Goal: Transaction & Acquisition: Purchase product/service

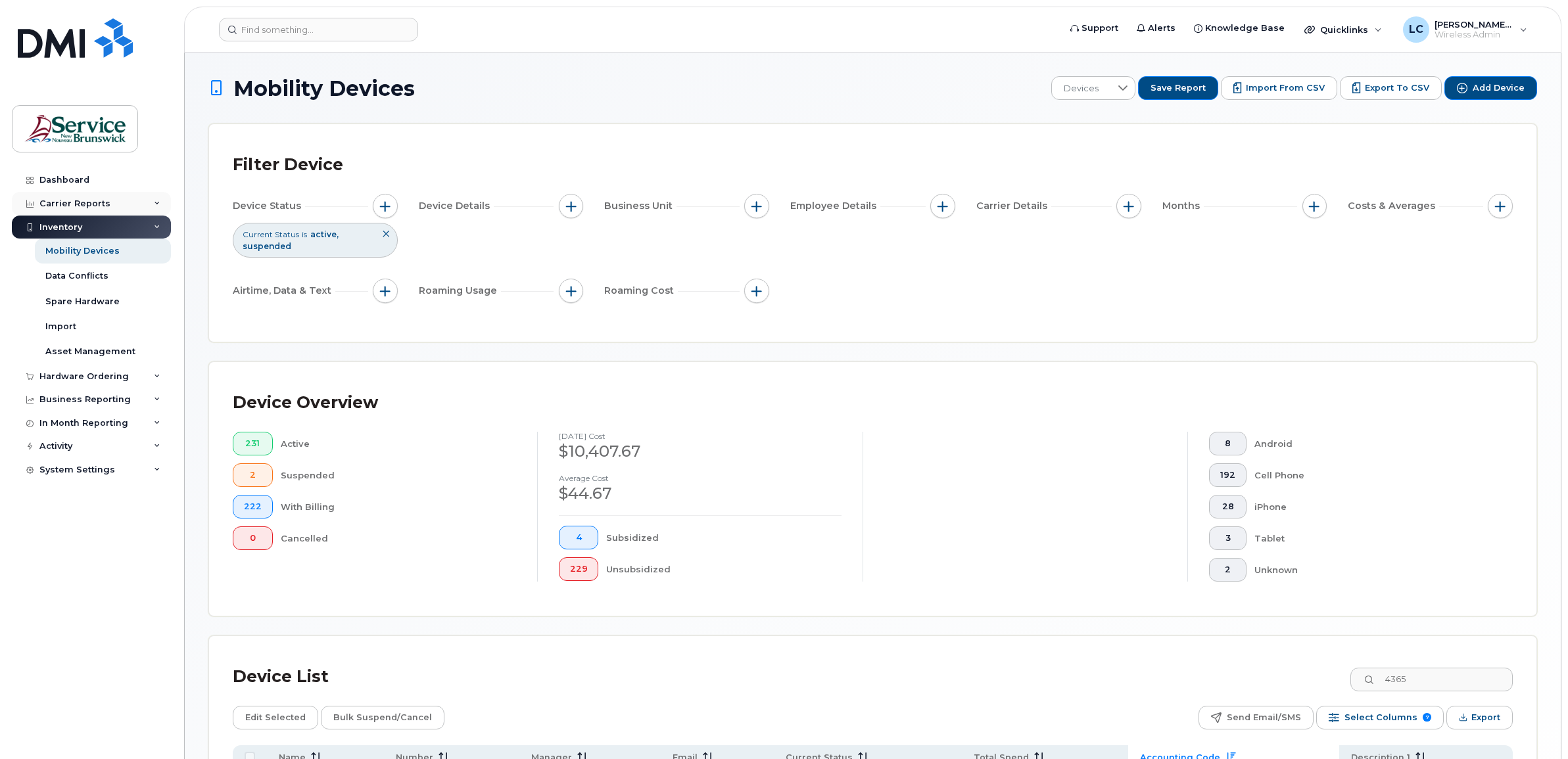
click at [85, 202] on div "Carrier Reports" at bounding box center [74, 203] width 71 height 11
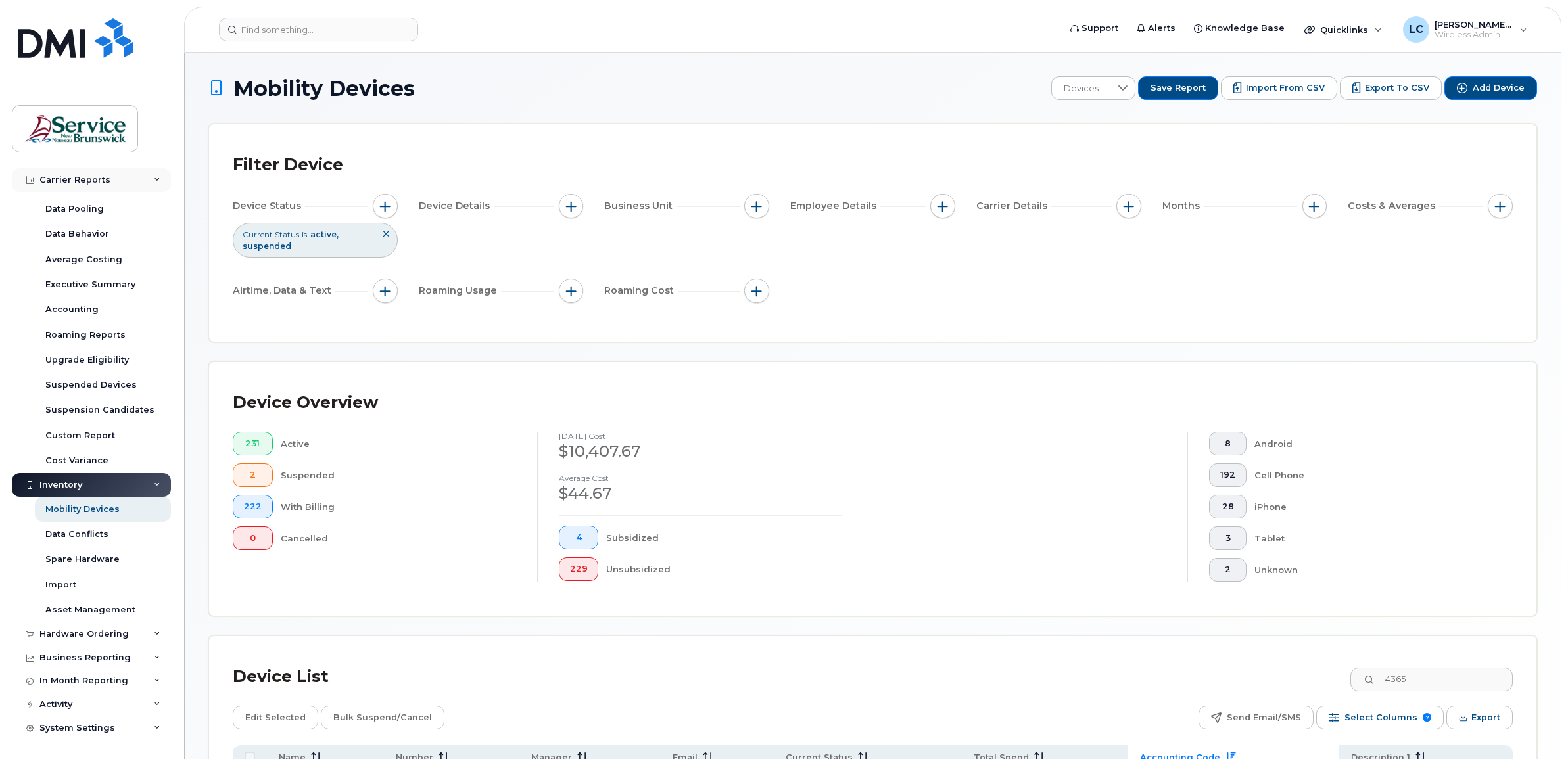
click at [69, 181] on div "Carrier Reports" at bounding box center [74, 180] width 71 height 11
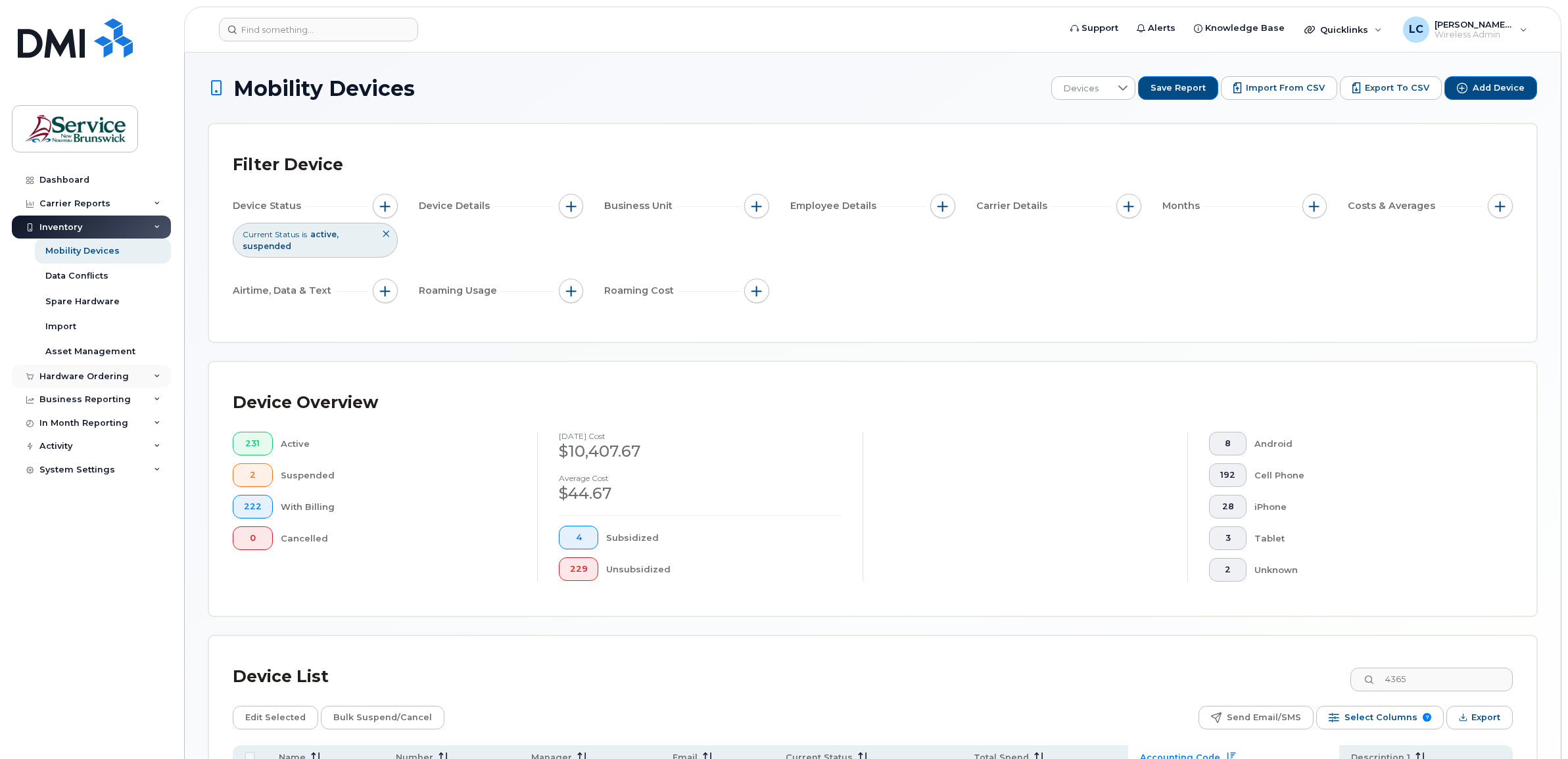
click at [105, 372] on div "Hardware Ordering" at bounding box center [84, 376] width 90 height 11
click at [70, 378] on div "Hardware Ordering" at bounding box center [84, 376] width 90 height 11
click at [77, 381] on div "Hardware Ordering" at bounding box center [84, 376] width 90 height 11
click at [76, 397] on div "Overview" at bounding box center [67, 400] width 43 height 12
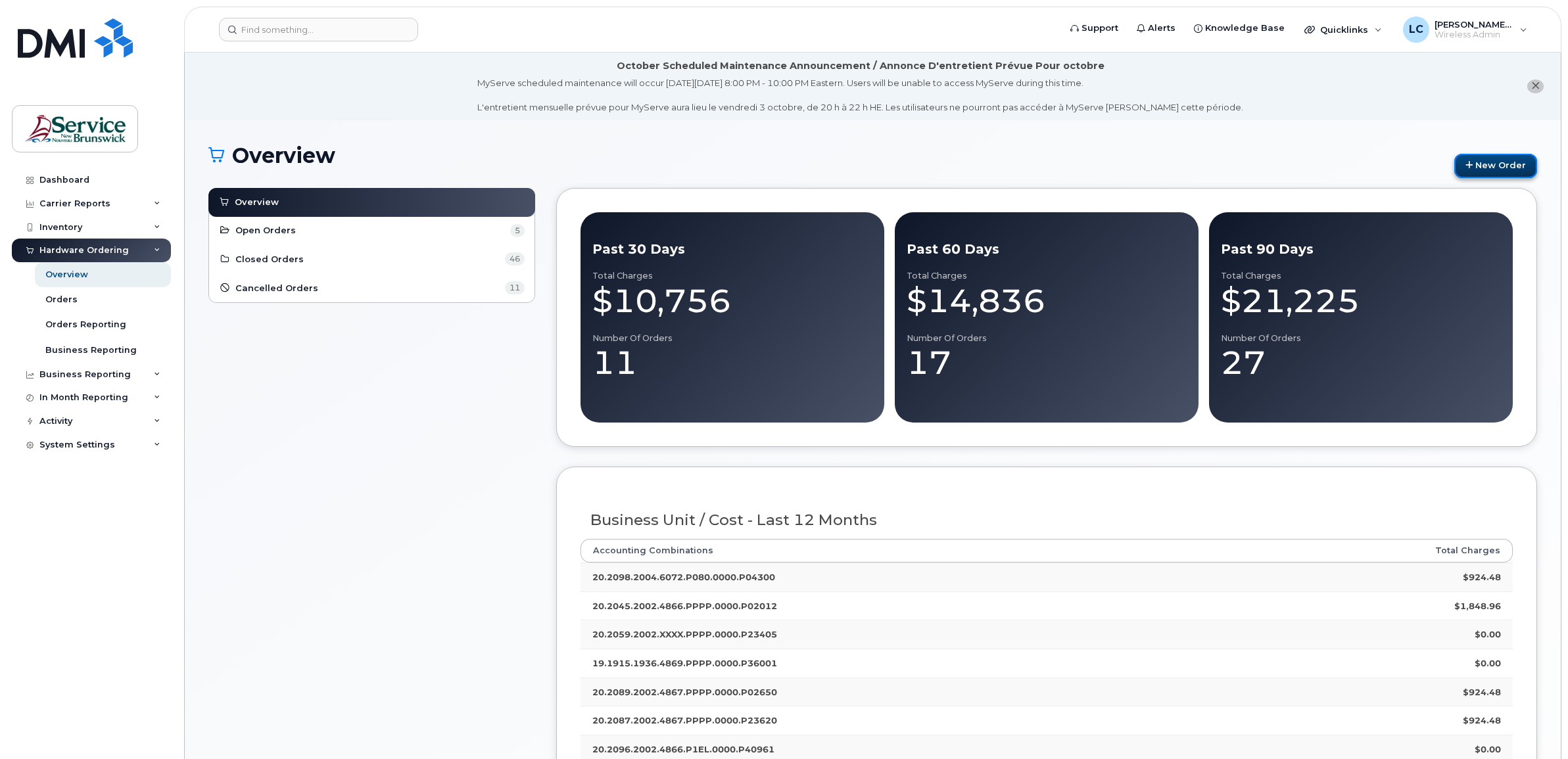
click at [1474, 164] on link "New Order" at bounding box center [1496, 166] width 83 height 24
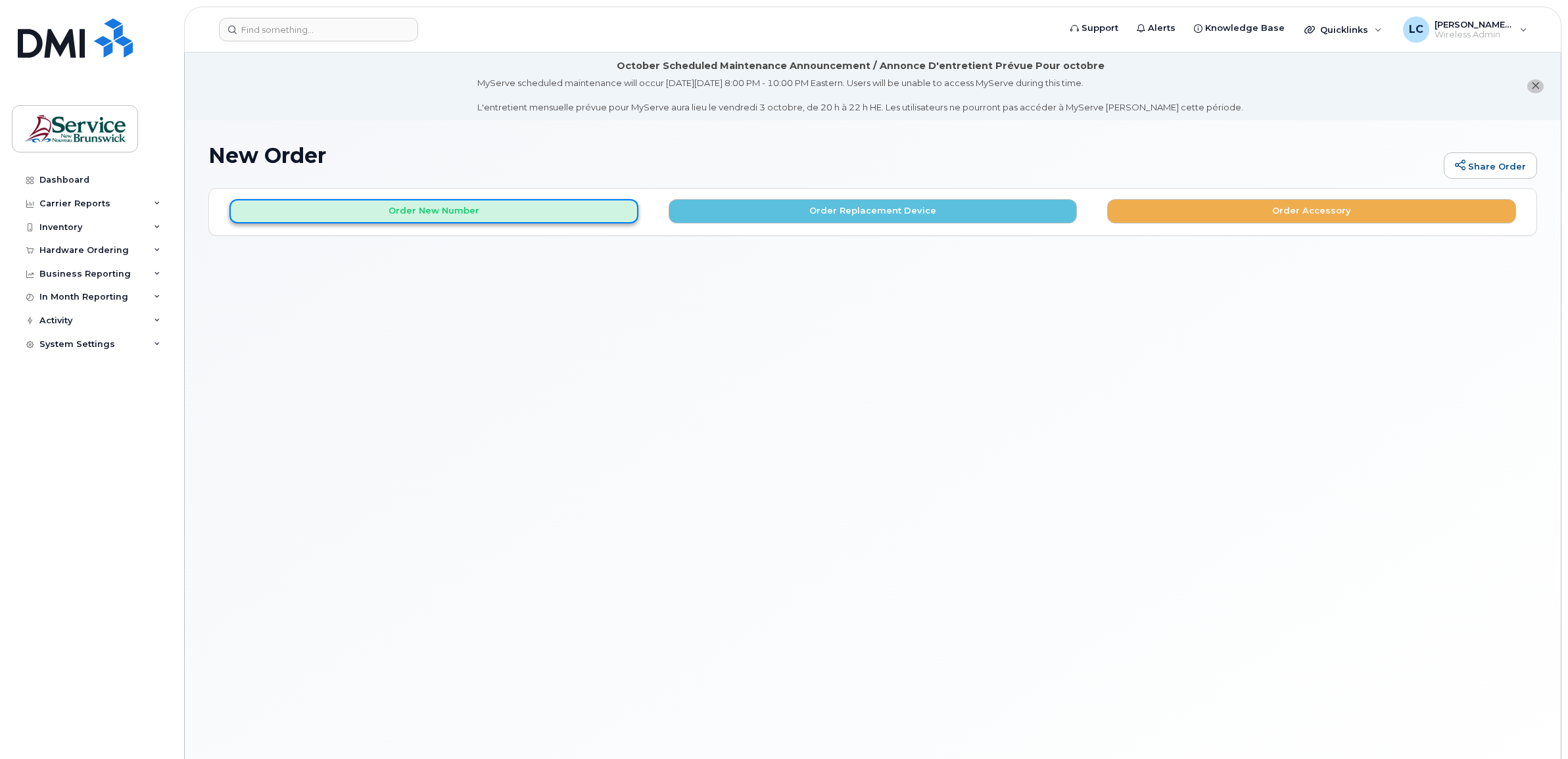
click at [488, 205] on button "Order New Number" at bounding box center [433, 211] width 409 height 24
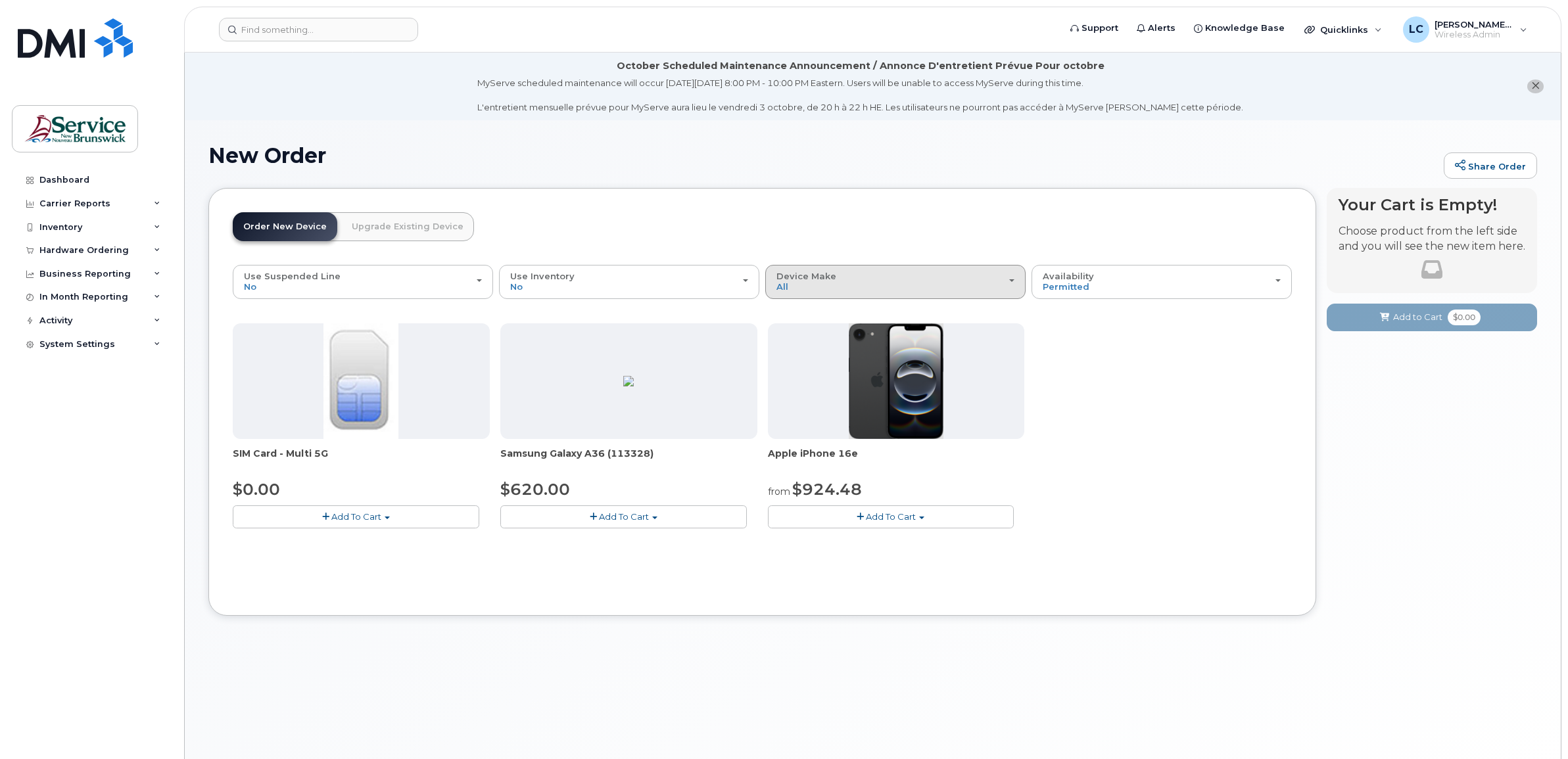
click at [938, 284] on div "Device Make All Android iPhone" at bounding box center [895, 281] width 238 height 20
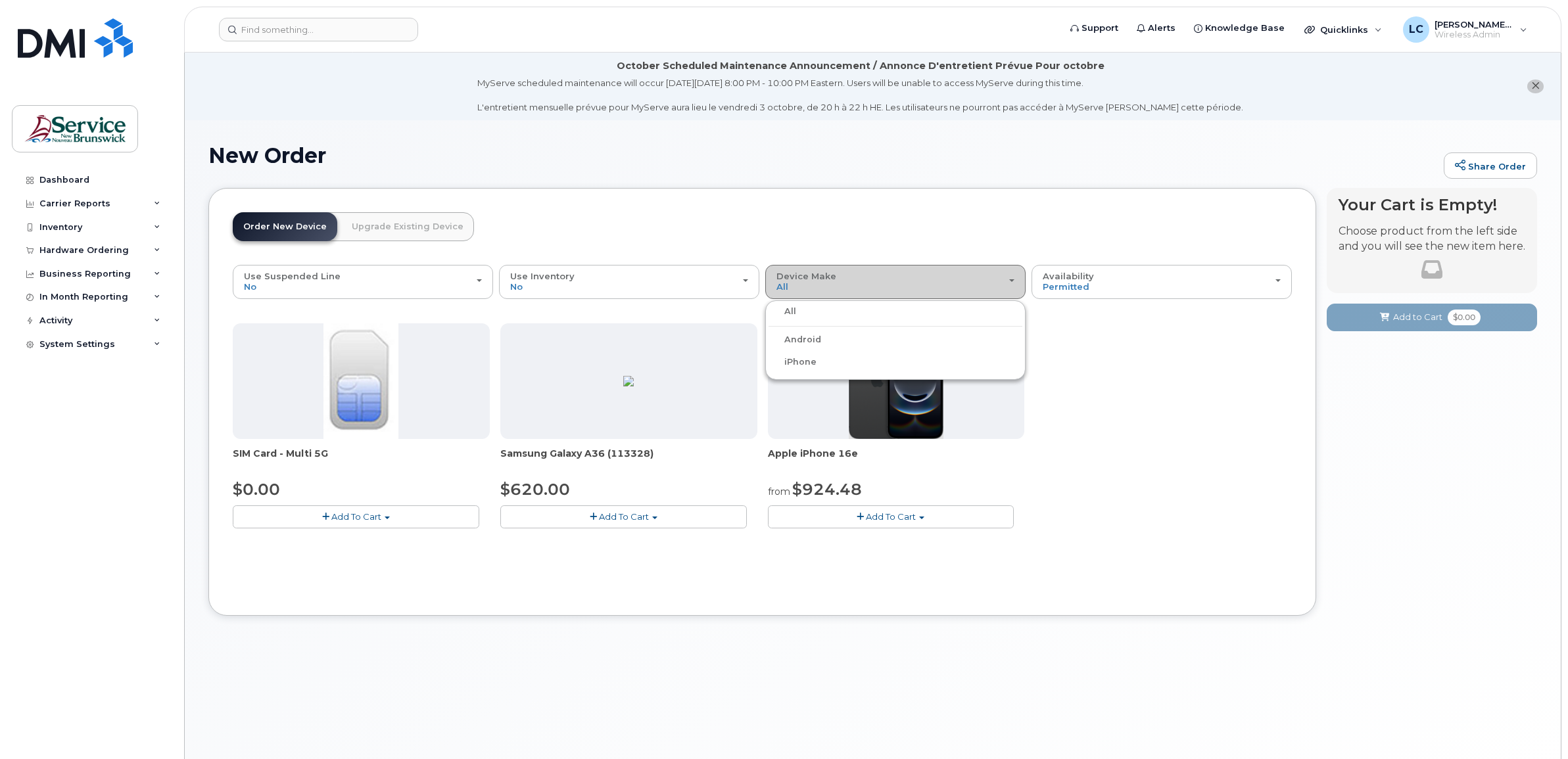
click at [938, 284] on div "Device Make All Android iPhone" at bounding box center [895, 281] width 238 height 20
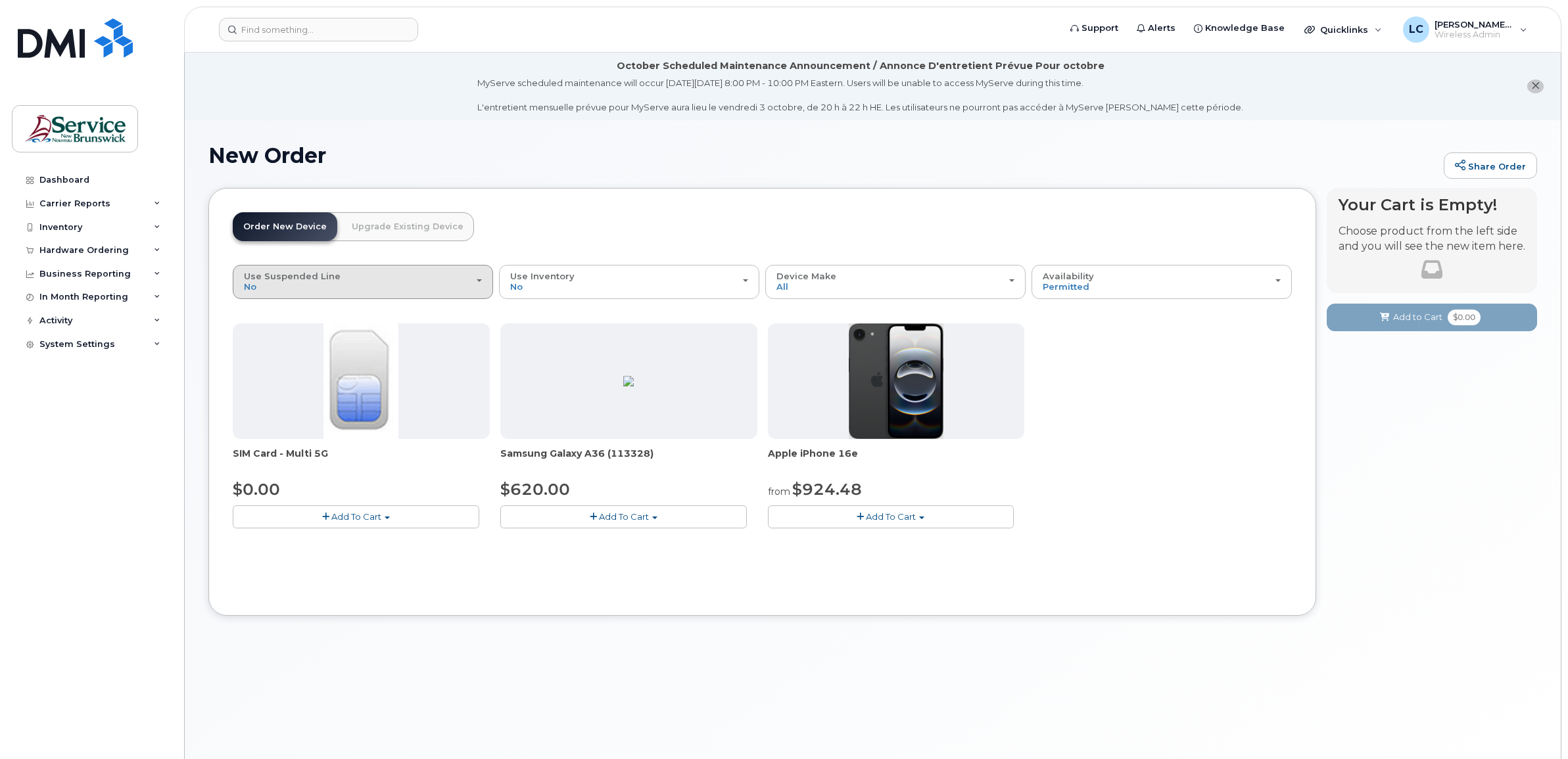
click at [392, 283] on div "Use Suspended Line No" at bounding box center [362, 281] width 238 height 20
click at [549, 281] on span "Use Inventory" at bounding box center [542, 276] width 64 height 11
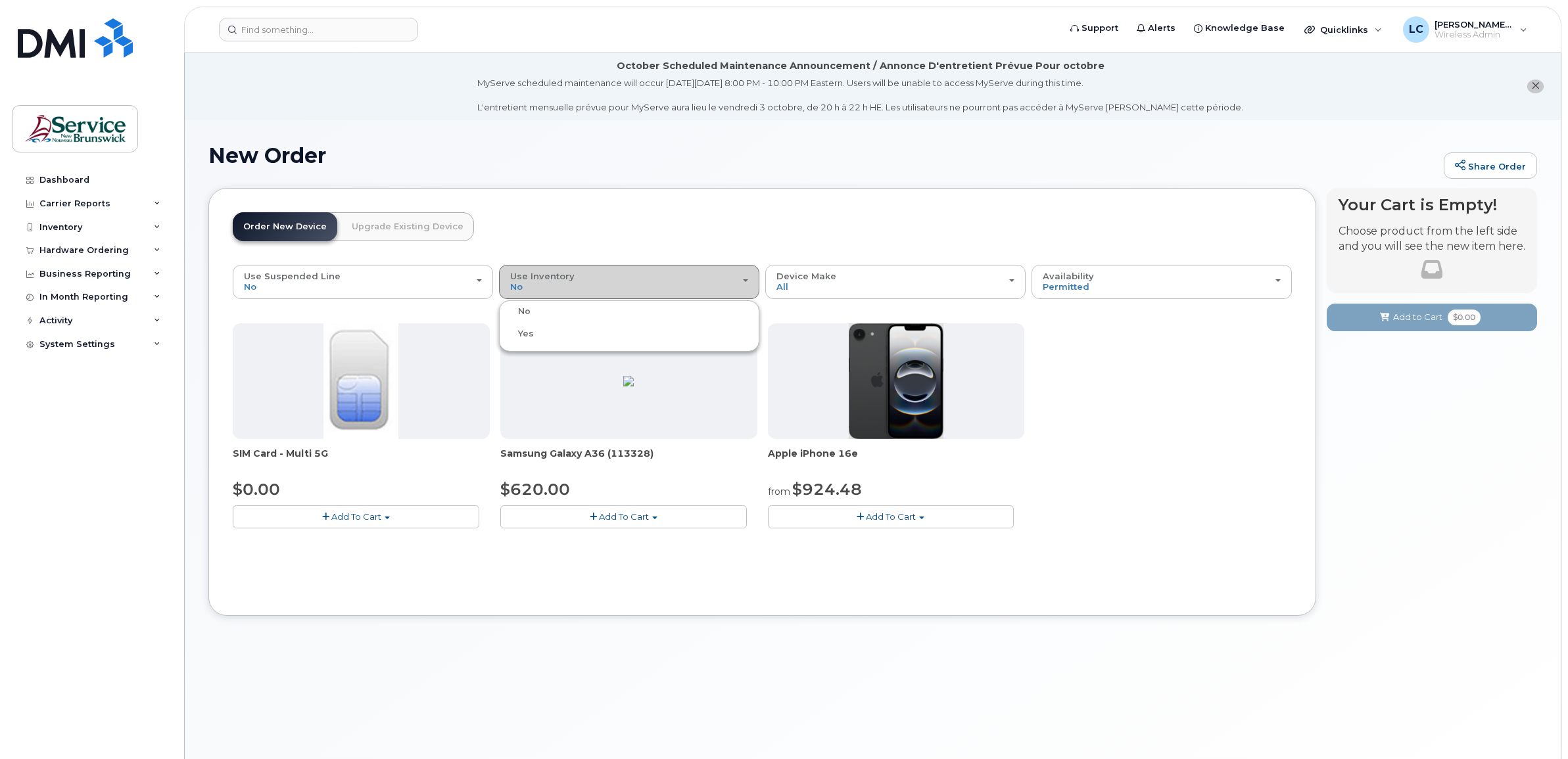
click at [549, 281] on span "Use Inventory" at bounding box center [542, 276] width 64 height 11
click at [327, 516] on span "button" at bounding box center [326, 517] width 7 height 9
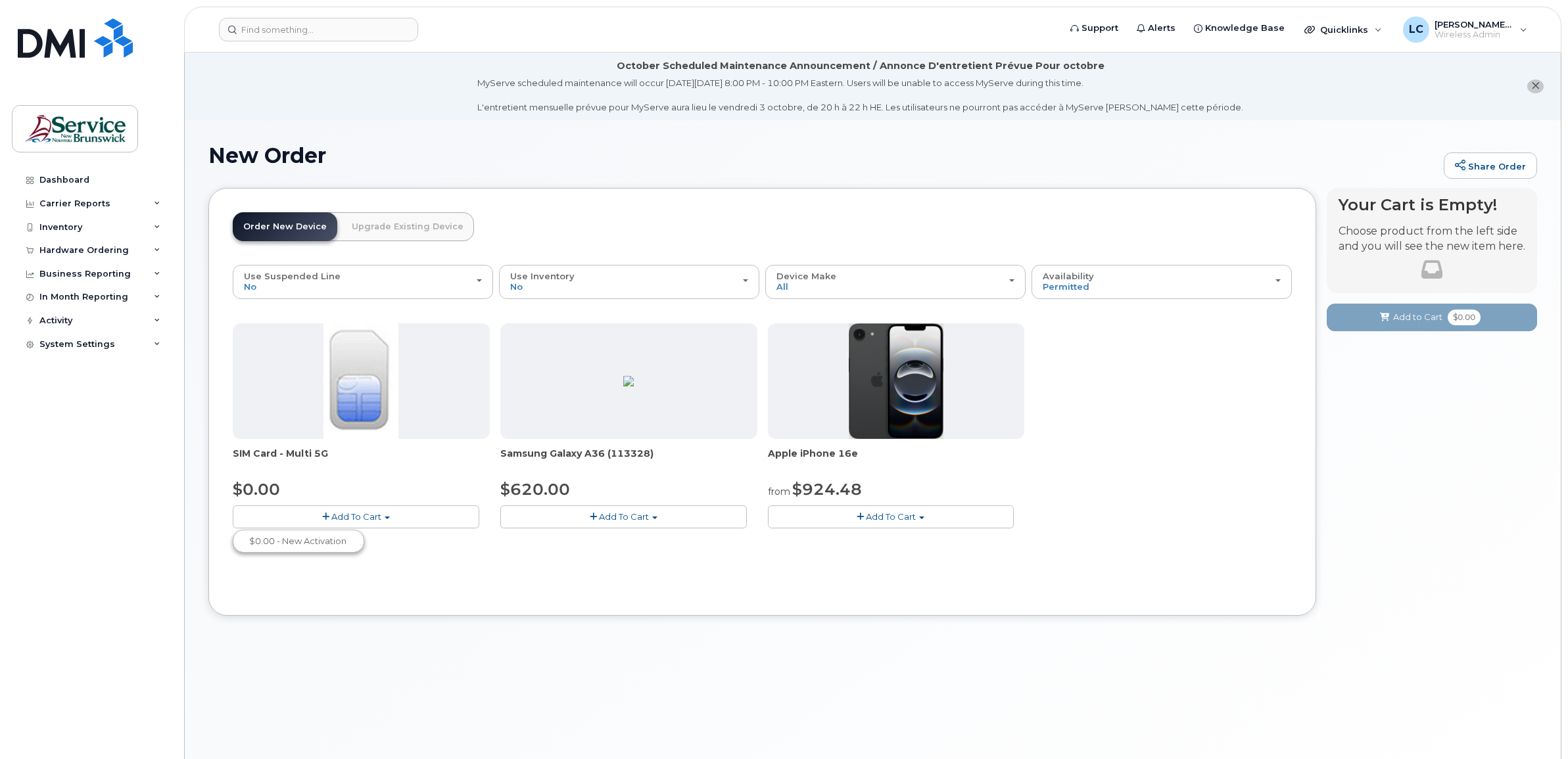
click at [381, 515] on span "Add To Cart" at bounding box center [357, 516] width 50 height 11
click at [342, 513] on span "Add To Cart" at bounding box center [357, 516] width 50 height 11
click at [320, 538] on link "$0.00 - New Activation" at bounding box center [298, 541] width 125 height 16
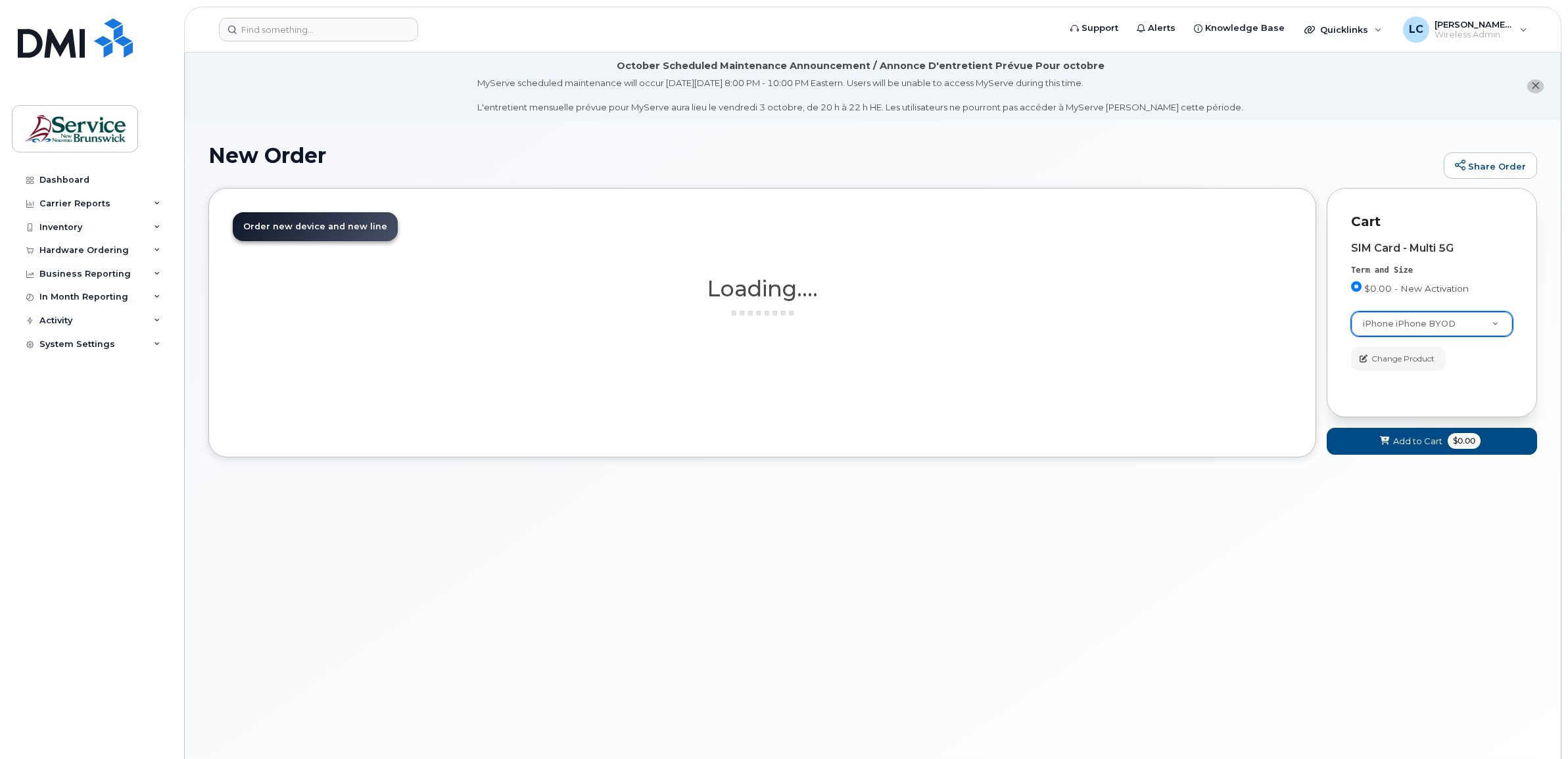
select select "2421"
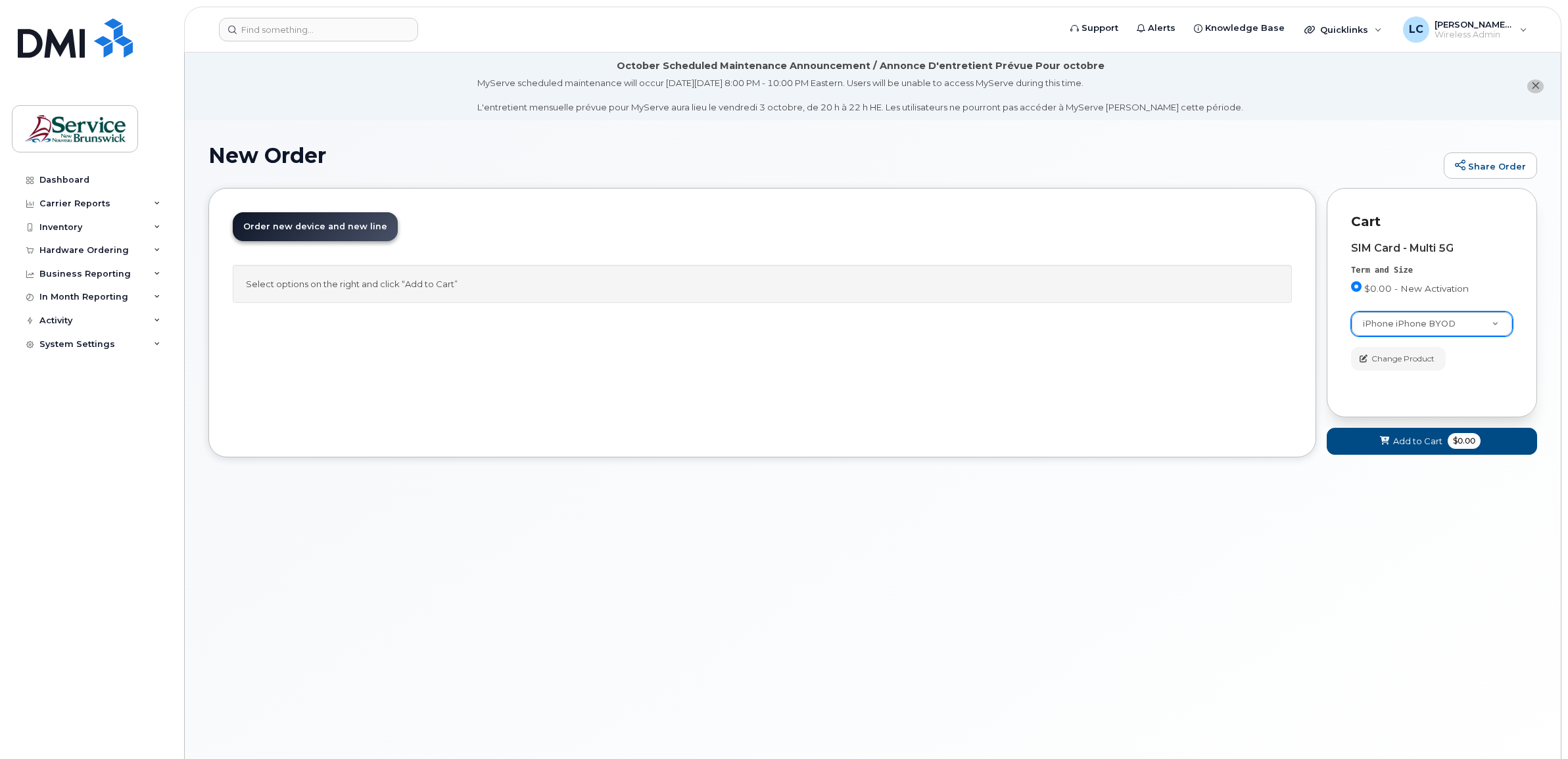
click at [395, 281] on div "Select options on the right and click “Add to Cart”" at bounding box center [762, 284] width 1059 height 39
click at [1414, 253] on div "SIM Card - Multi 5G" at bounding box center [1432, 248] width 162 height 12
click at [1395, 435] on span "Add to Cart" at bounding box center [1418, 440] width 49 height 12
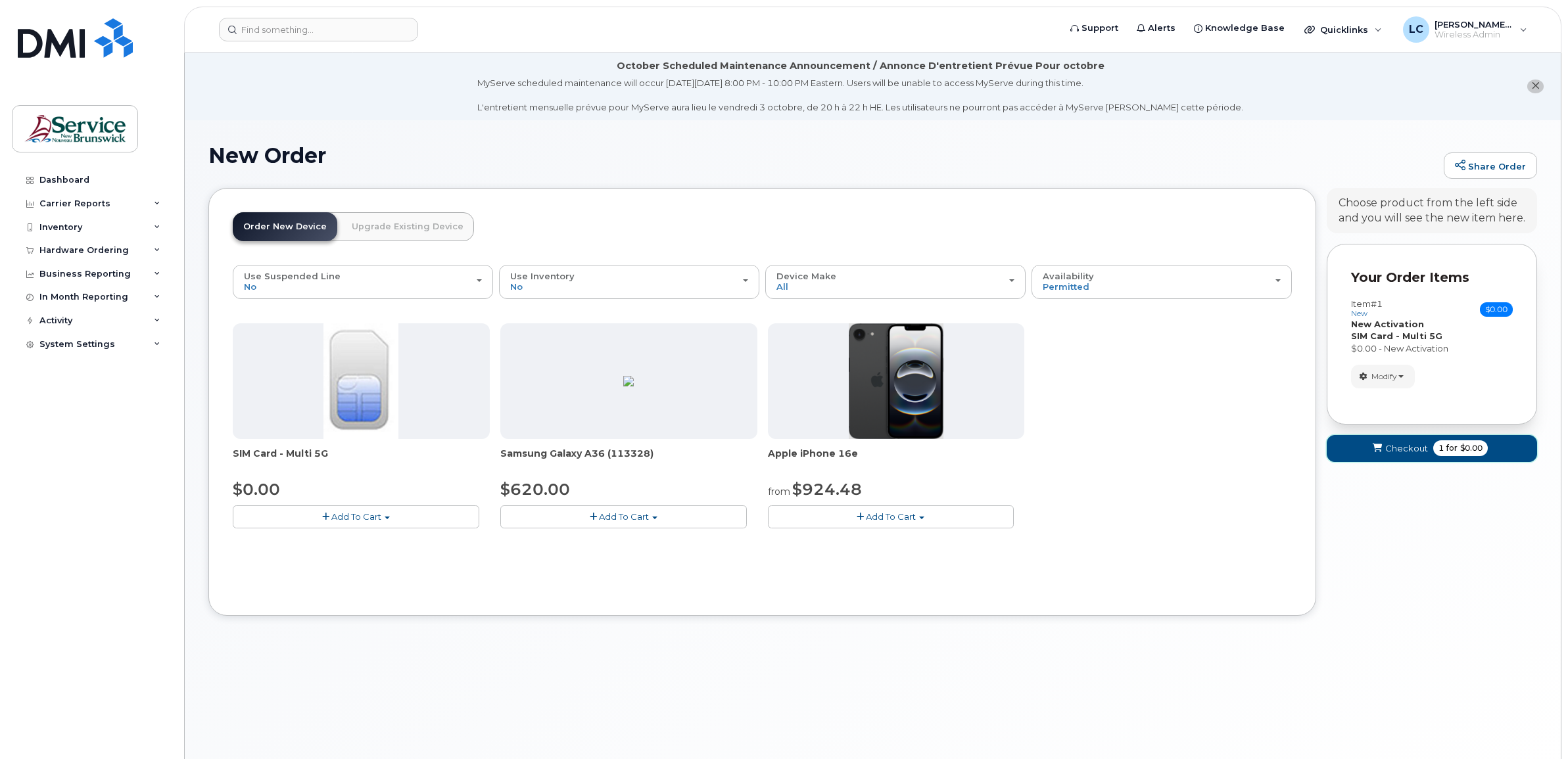
click at [1385, 448] on button "Checkout 1 for $0.00" at bounding box center [1432, 448] width 211 height 27
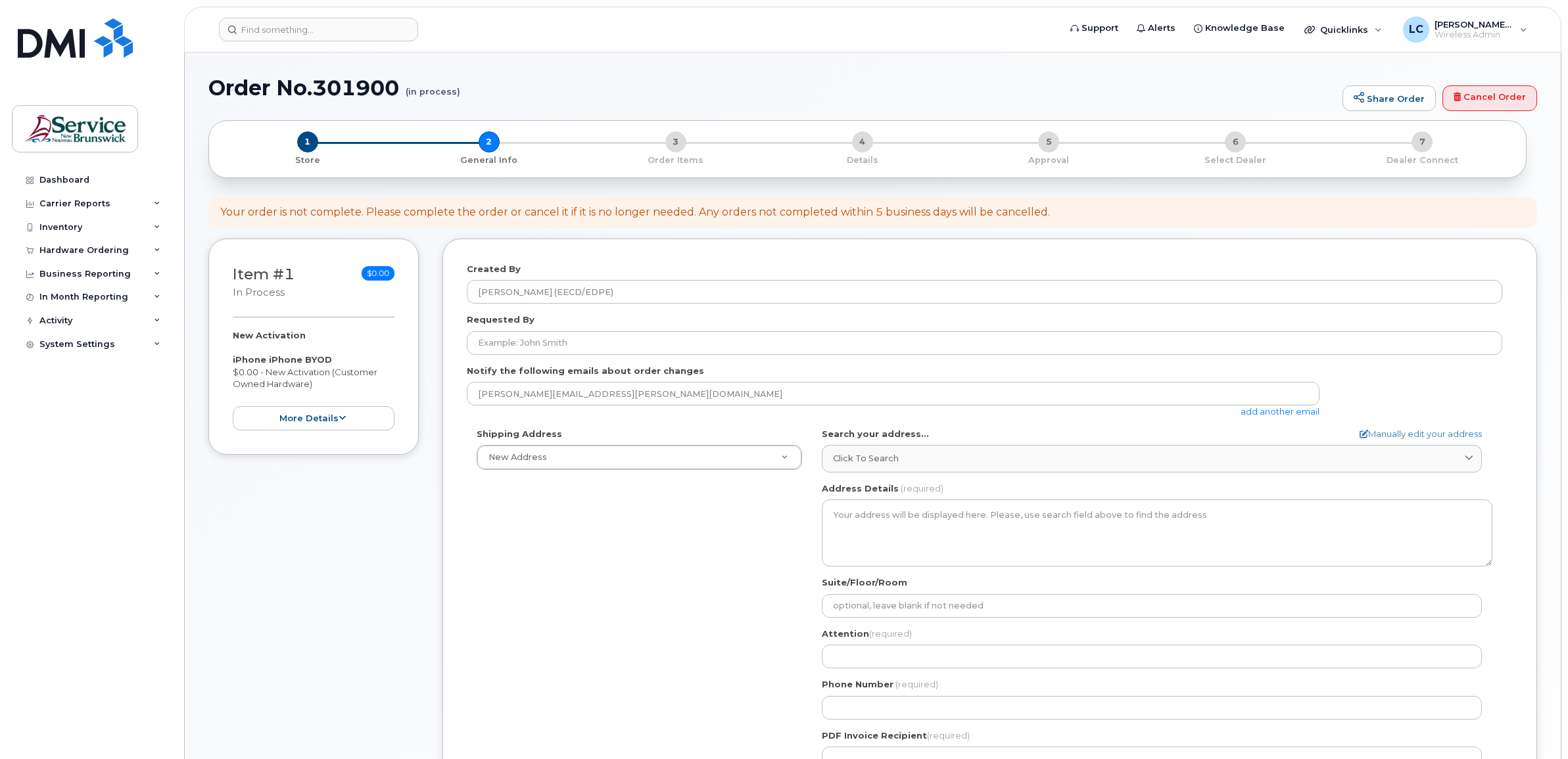
select select
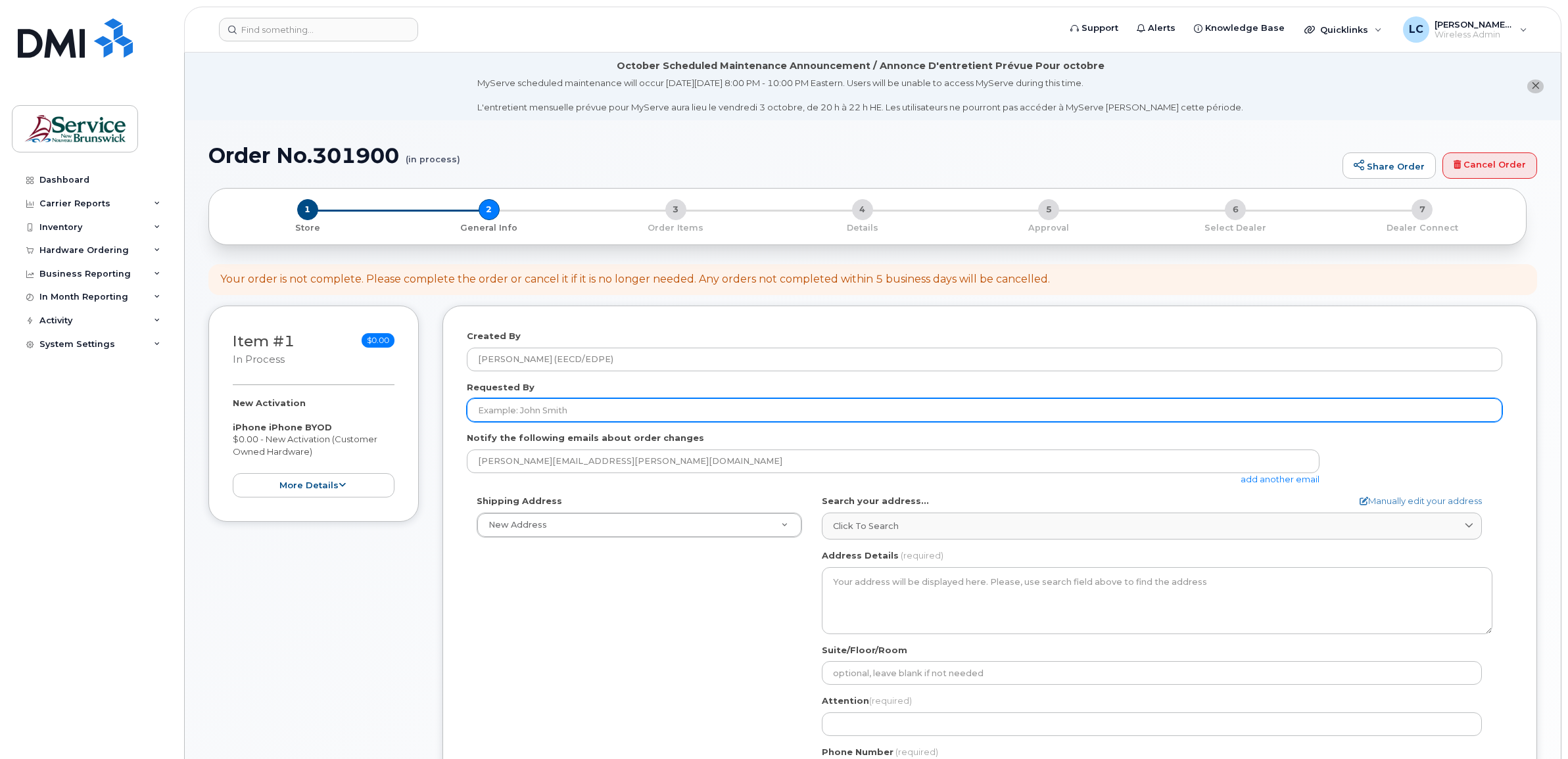
click at [610, 416] on input "Requested By" at bounding box center [984, 410] width 1035 height 24
type input "Marie Antoinette Hakizimana"
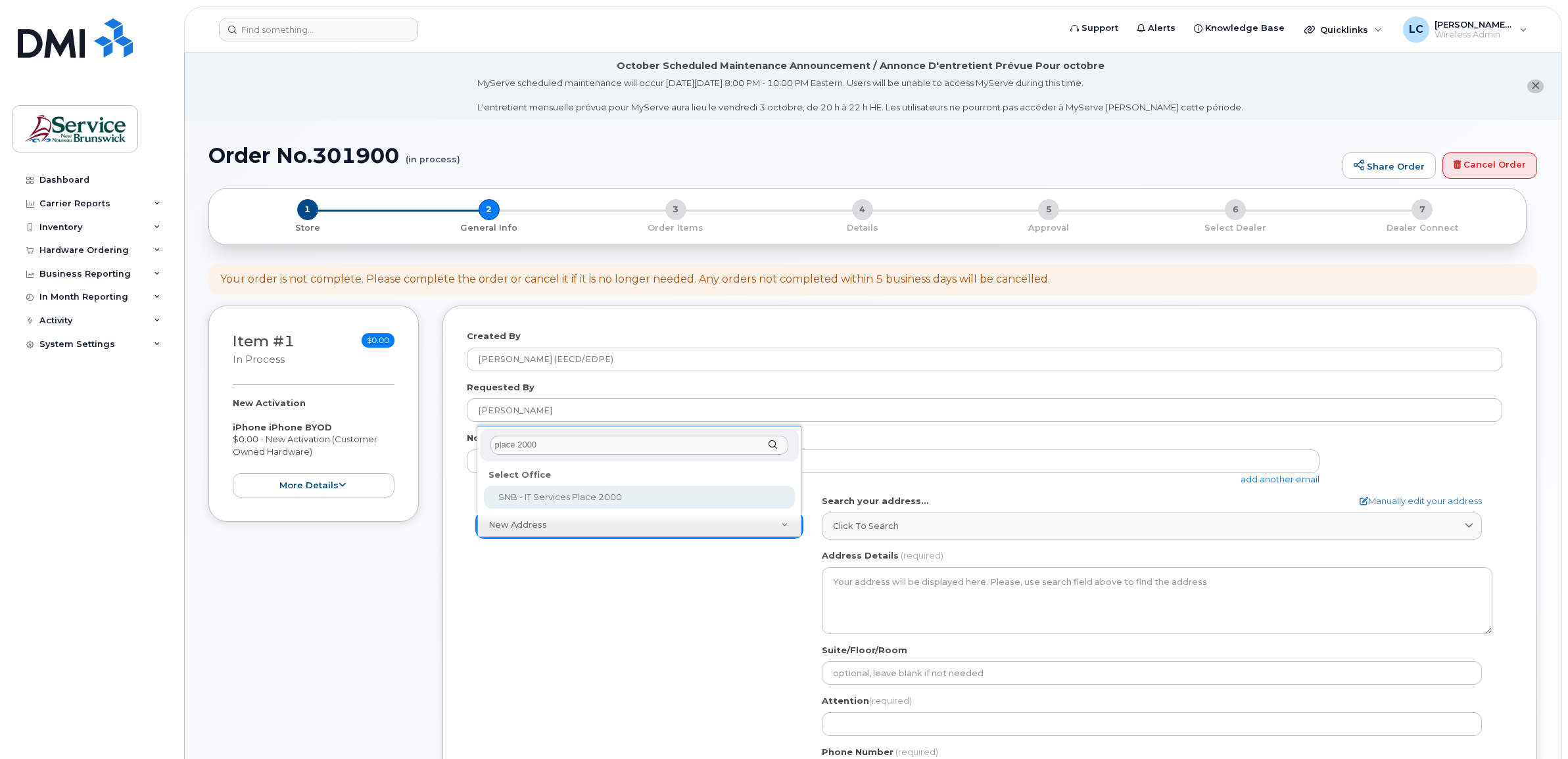
type input "place 2000"
select select
type textarea "[STREET_ADDRESS]"
type input "[PERSON_NAME]"
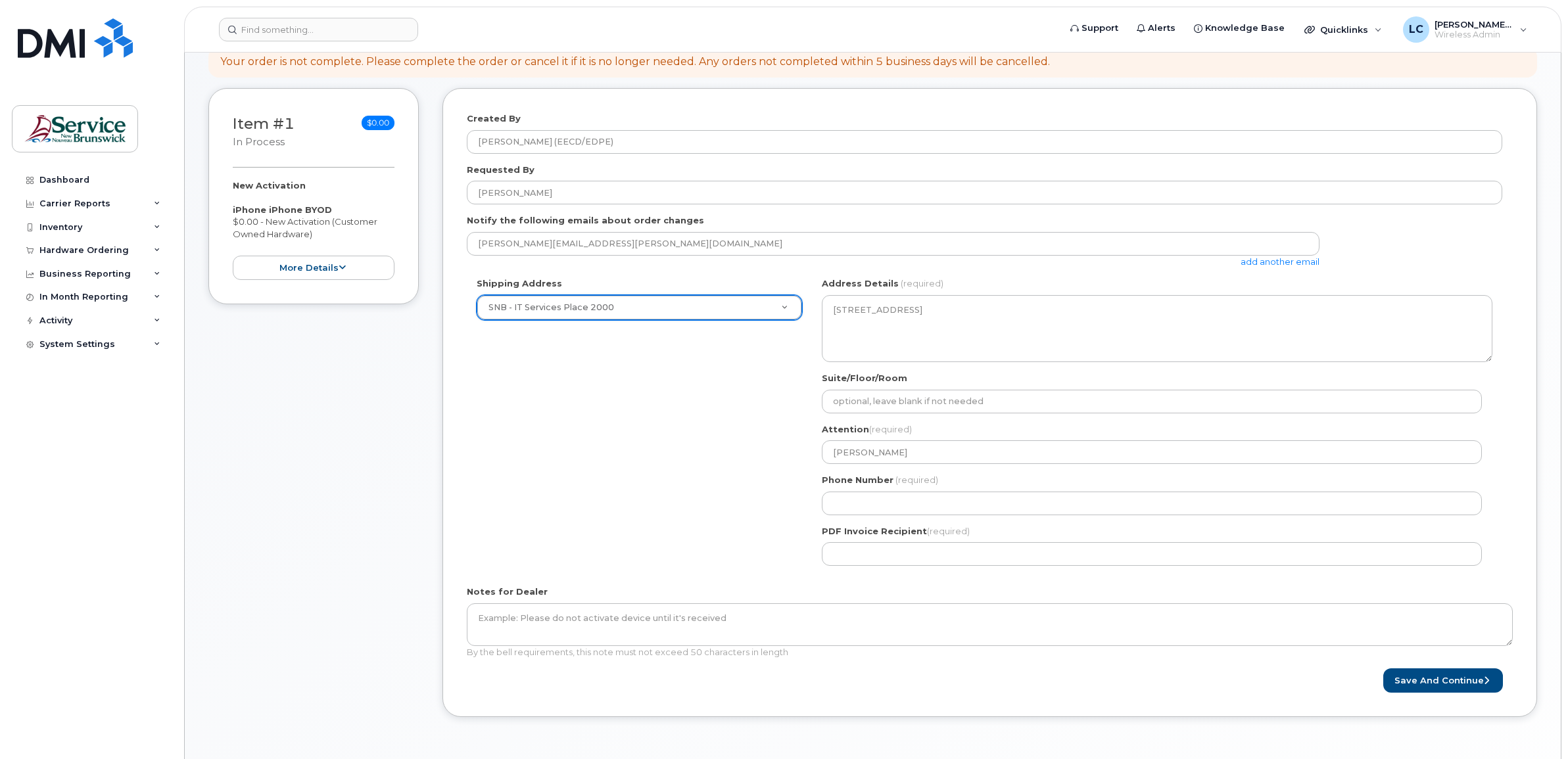
scroll to position [246, 0]
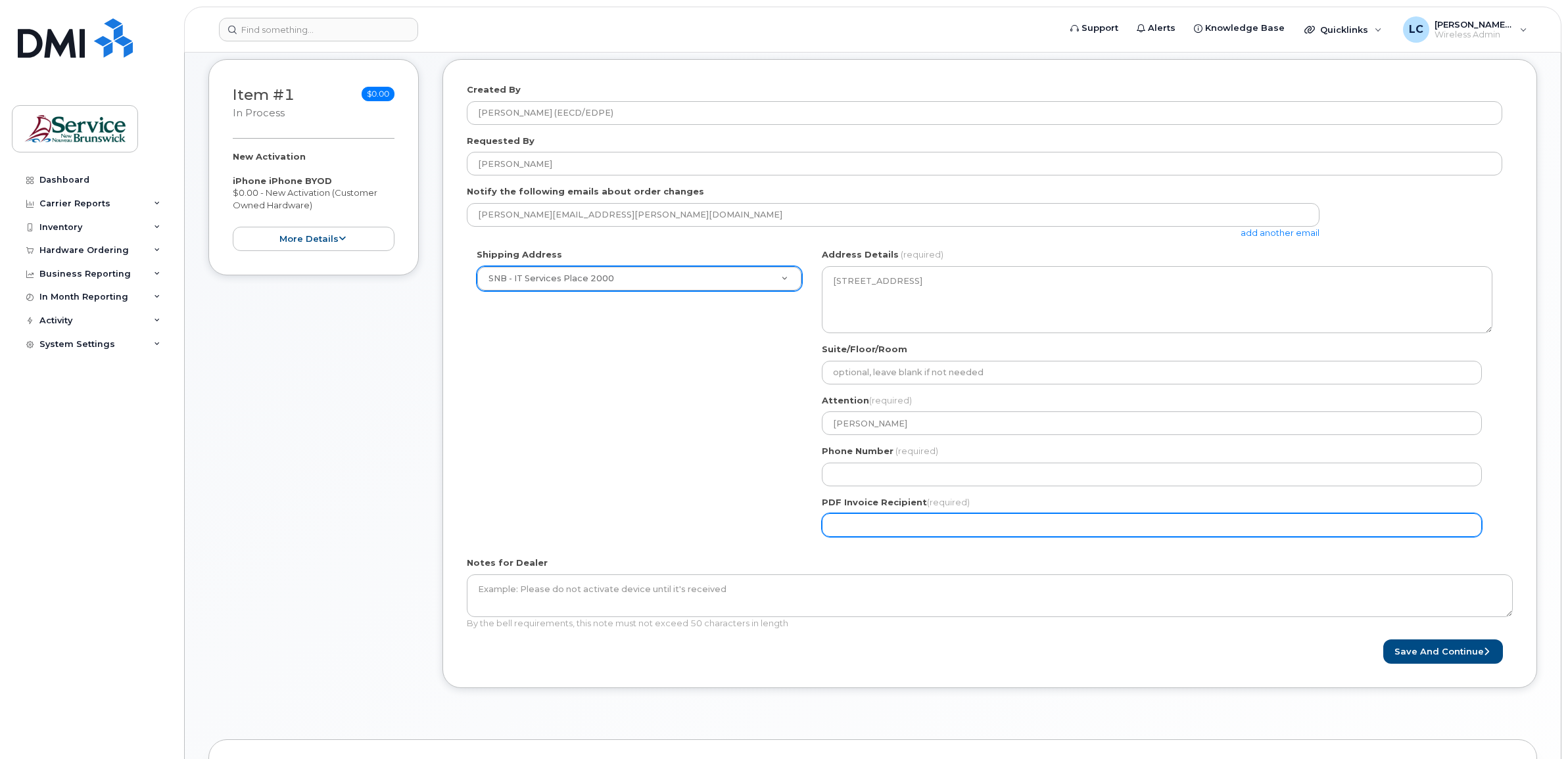
click at [890, 528] on input "PDF Invoice Recipient (required)" at bounding box center [1151, 525] width 660 height 24
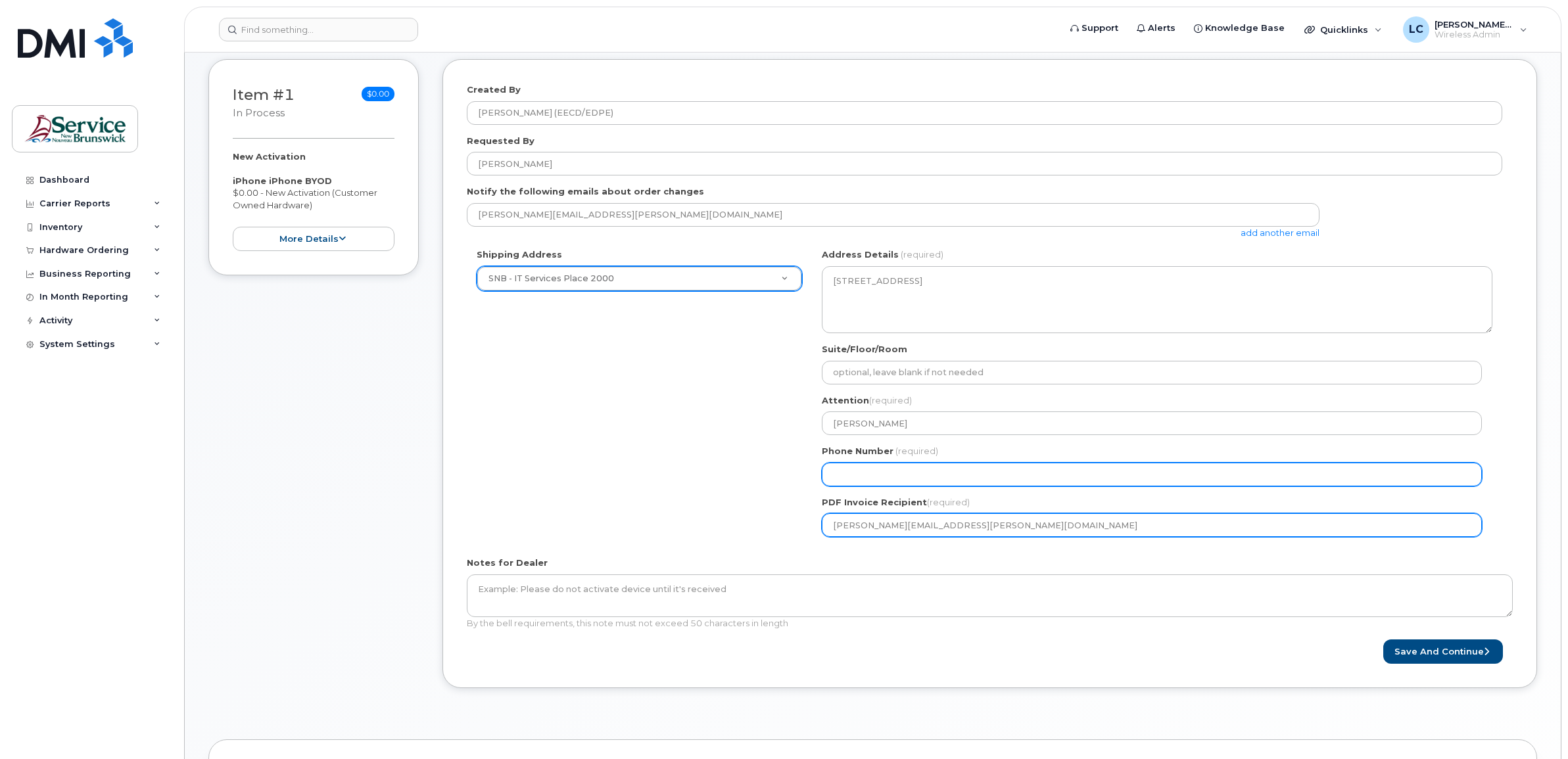
type input "[PERSON_NAME][EMAIL_ADDRESS][PERSON_NAME][DOMAIN_NAME]"
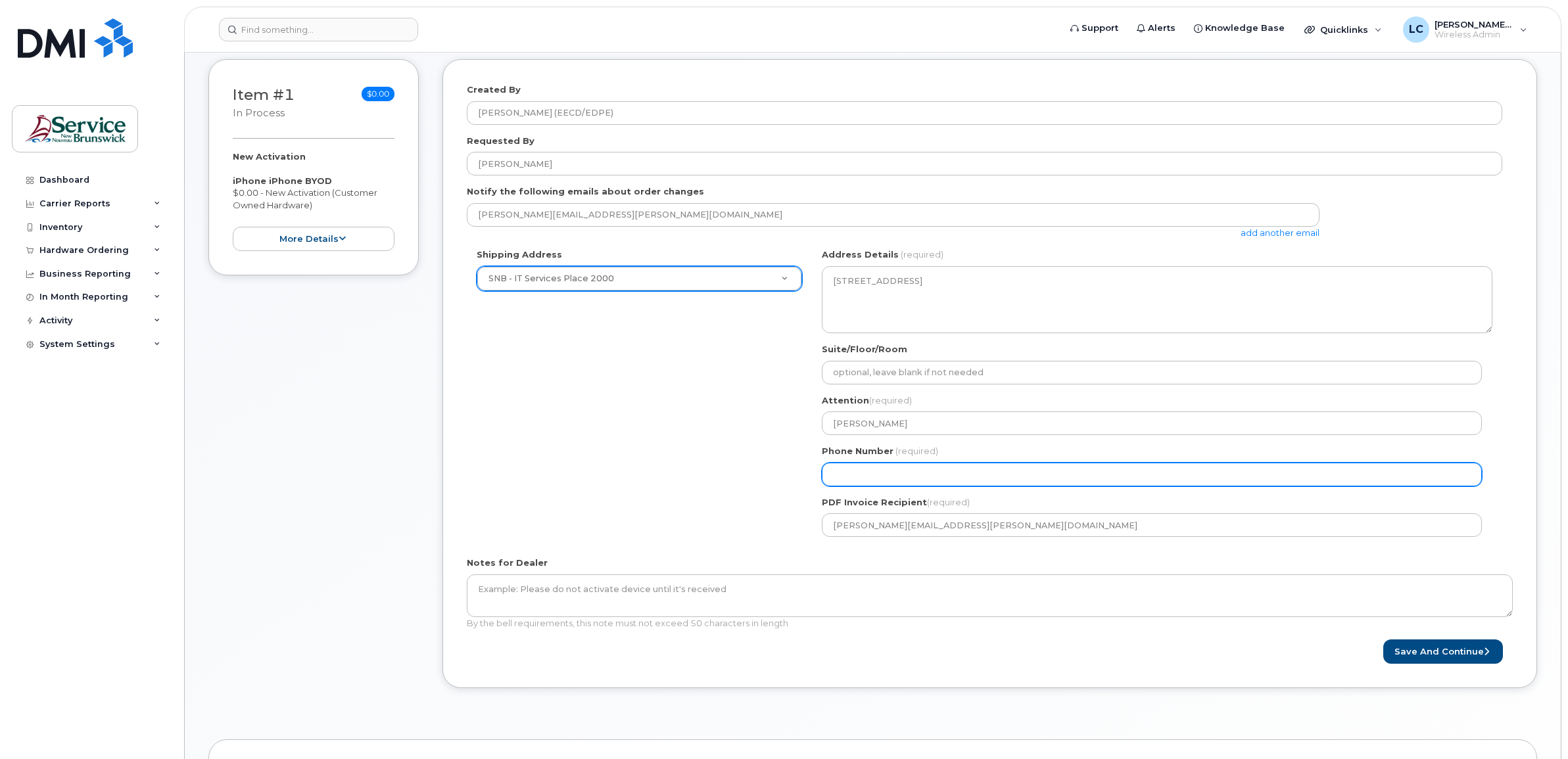
click at [902, 480] on input "Phone Number" at bounding box center [1151, 474] width 660 height 24
type input "5062591768"
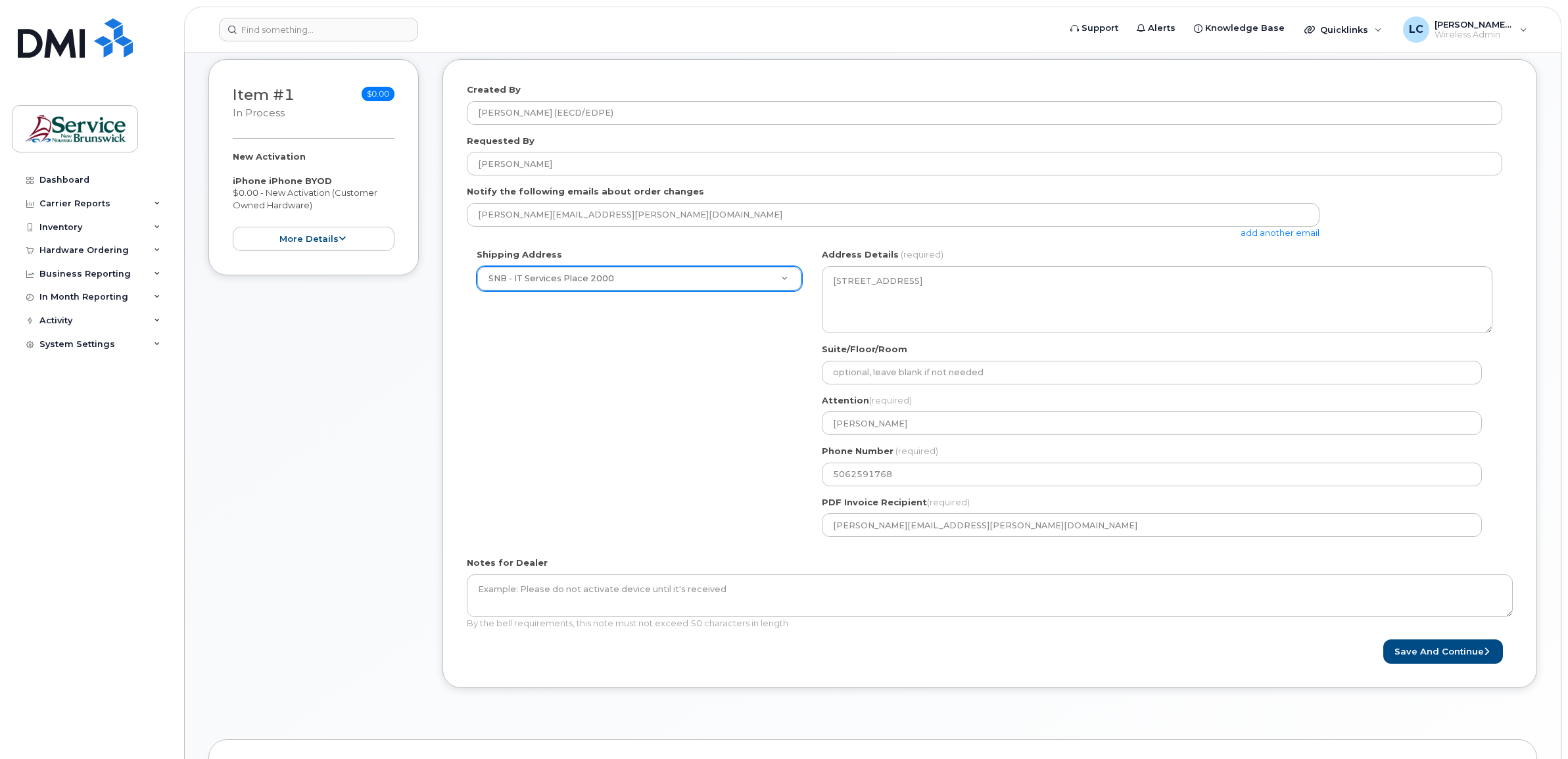
click at [724, 422] on div "Shipping Address SNB - IT Services Place 2000 New Address ASD-E Main Office ASD…" at bounding box center [984, 397] width 1035 height 299
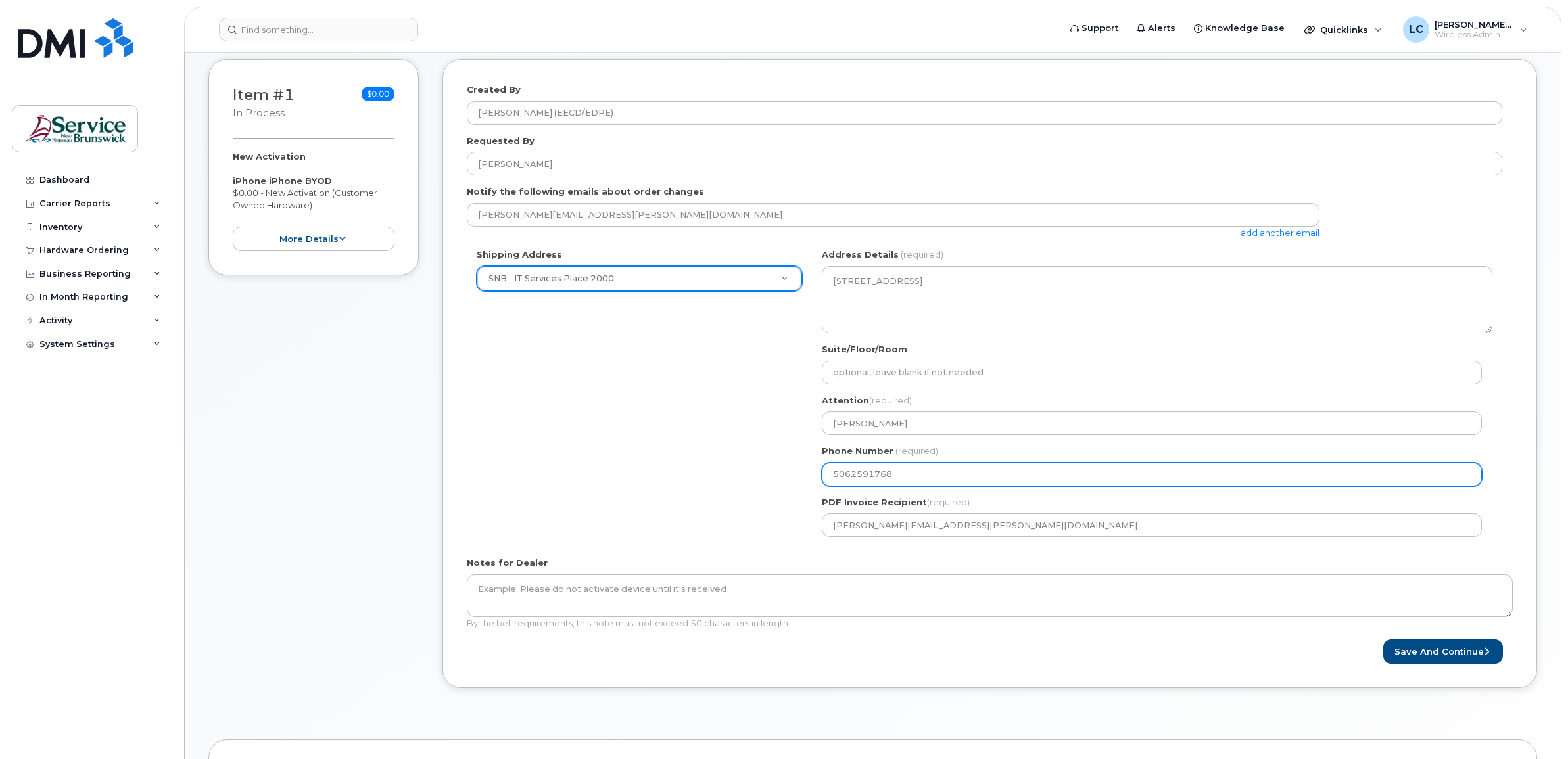
drag, startPoint x: 912, startPoint y: 473, endPoint x: 796, endPoint y: 471, distance: 116.0
click at [796, 471] on div "Shipping Address SNB - IT Services Place 2000 New Address ASD-E Main Office ASD…" at bounding box center [984, 397] width 1035 height 299
select select
type input "506470111"
select select
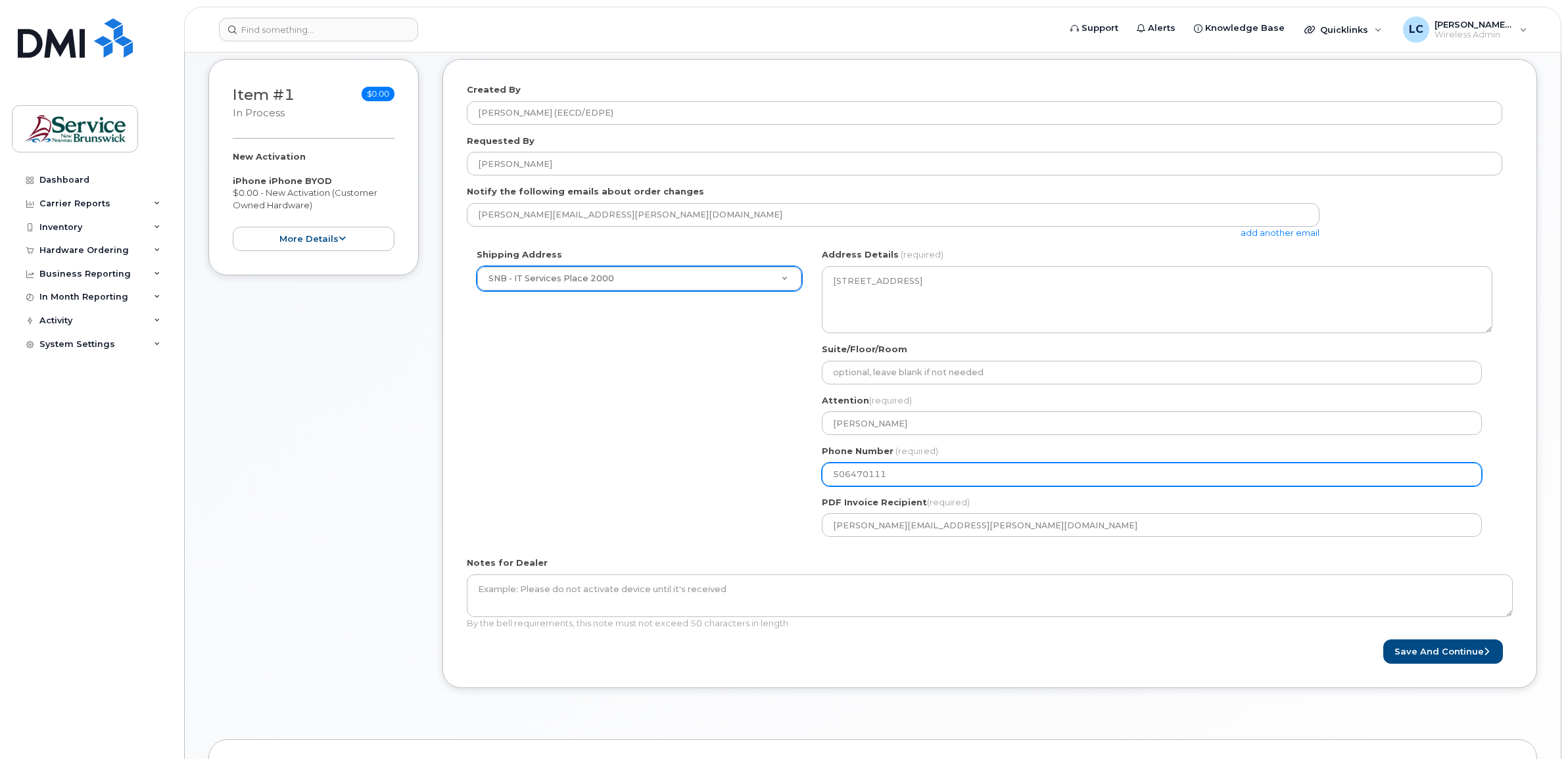
type input "5064701111"
select select
type input "50647011111"
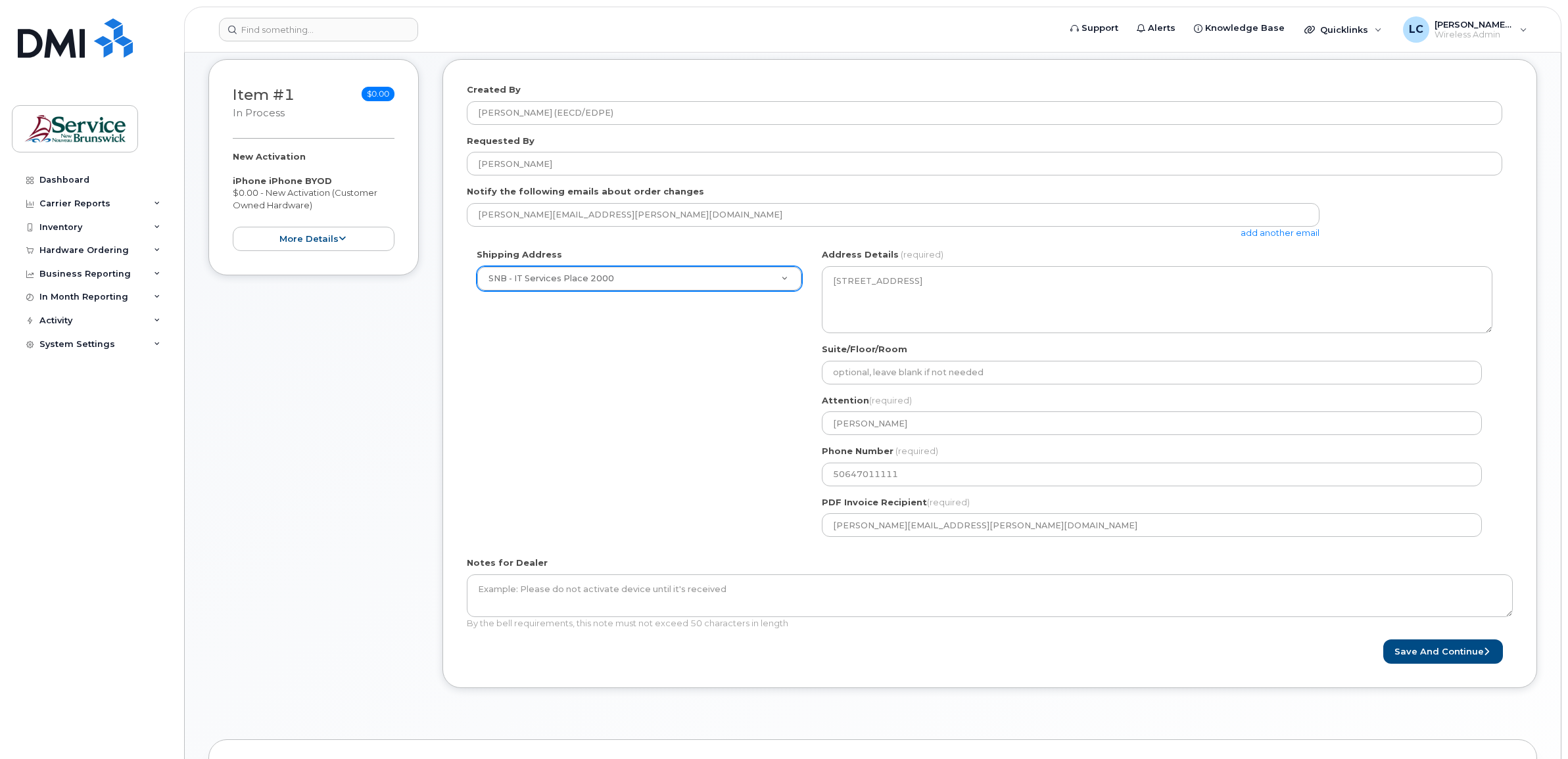
click at [711, 540] on div "Shipping Address SNB - IT Services Place 2000 New Address ASD-E Main Office ASD…" at bounding box center [984, 397] width 1035 height 299
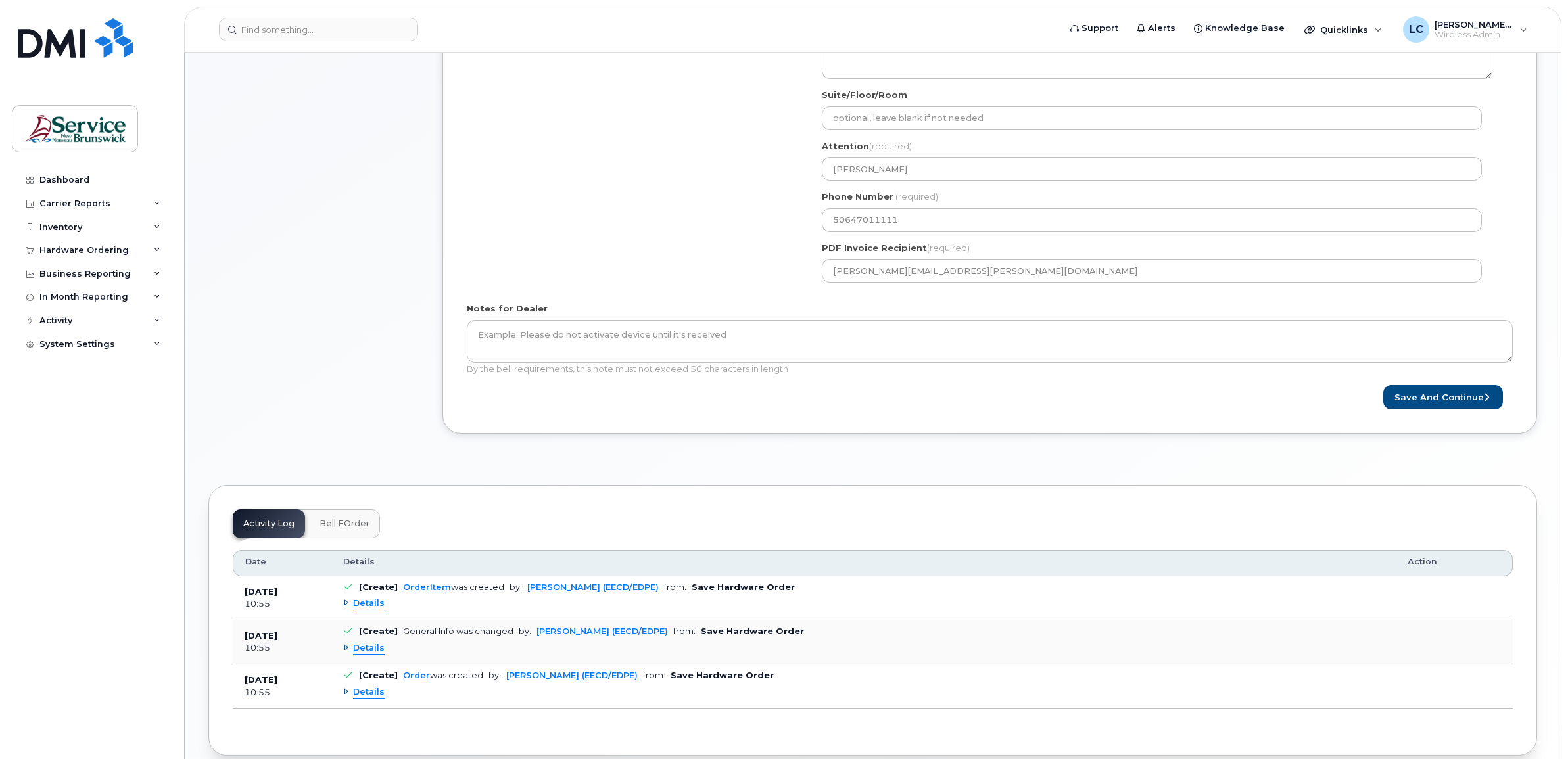
scroll to position [566, 0]
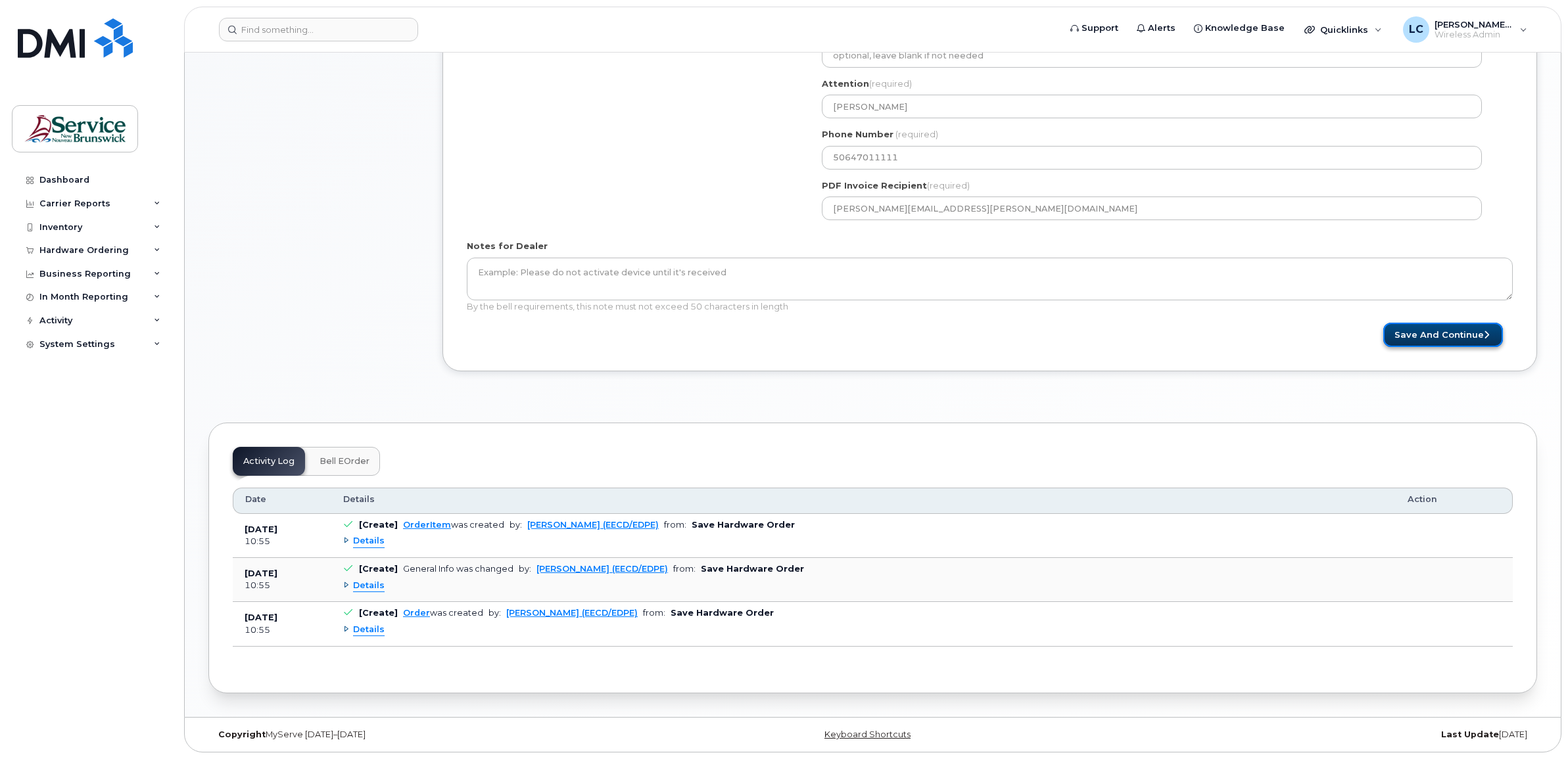
click at [1405, 331] on button "Save and Continue" at bounding box center [1443, 335] width 120 height 24
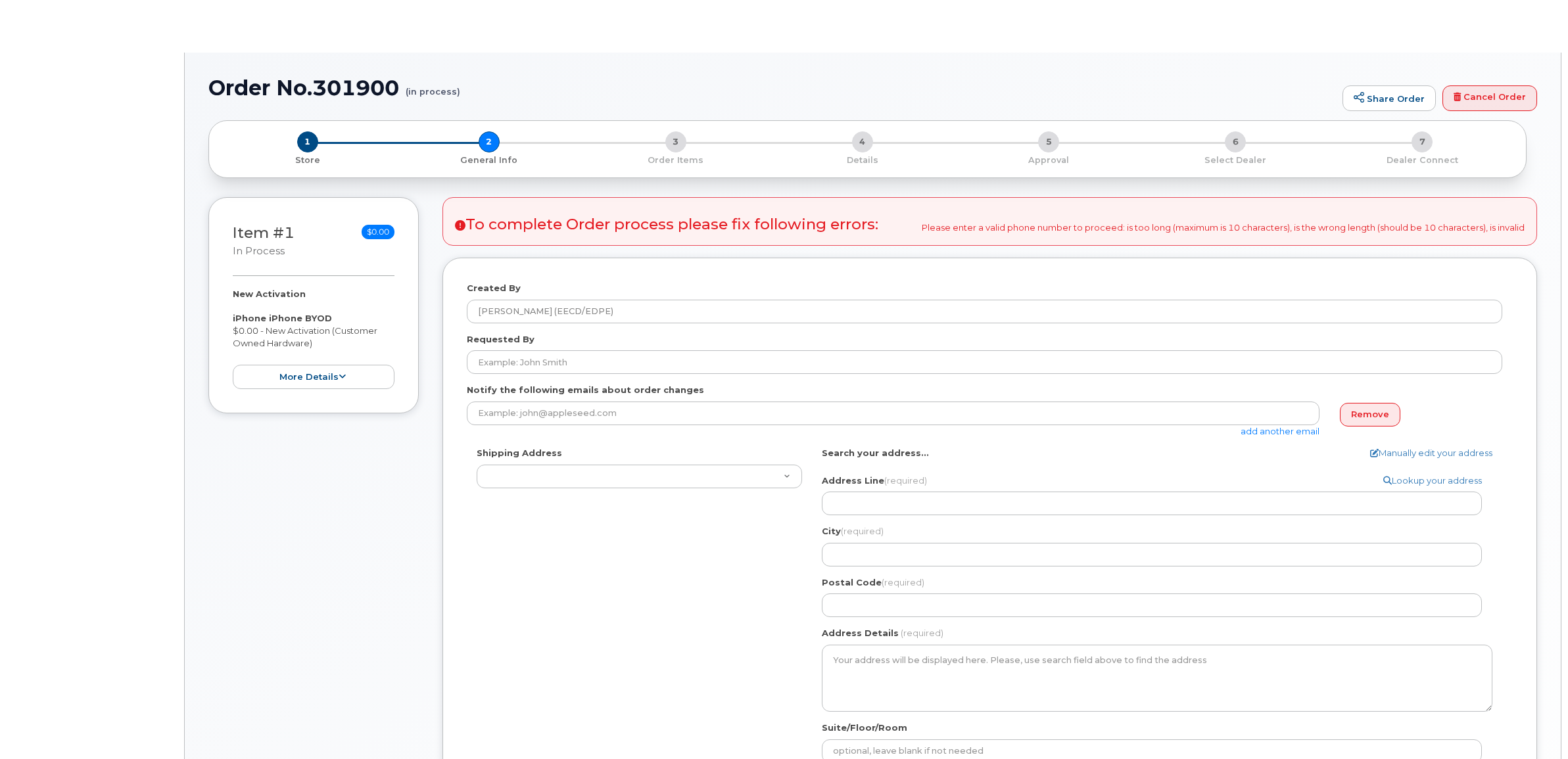
select select
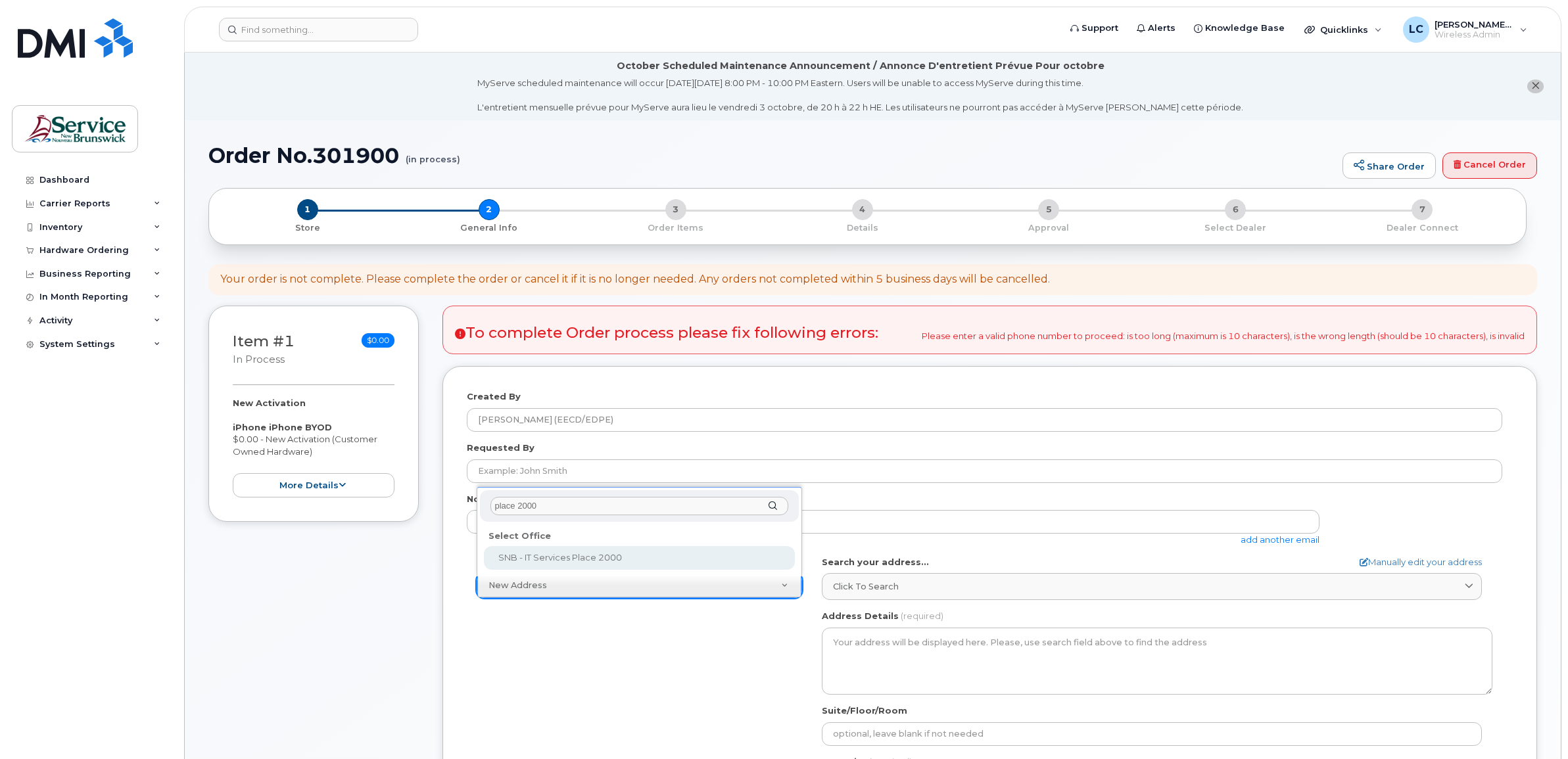
type input "place 2000"
select select
type textarea "[STREET_ADDRESS]"
type input "[PERSON_NAME]"
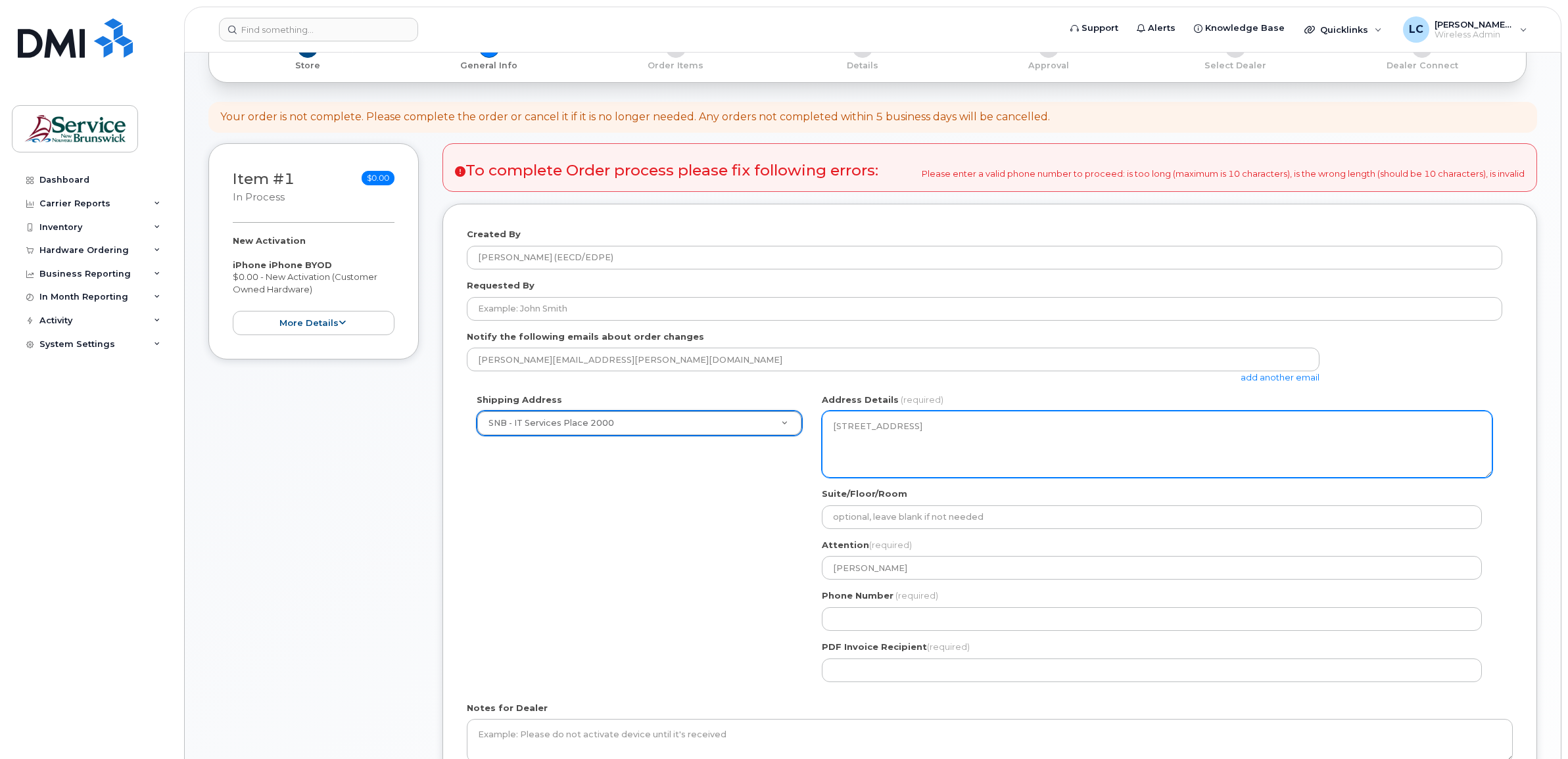
scroll to position [164, 0]
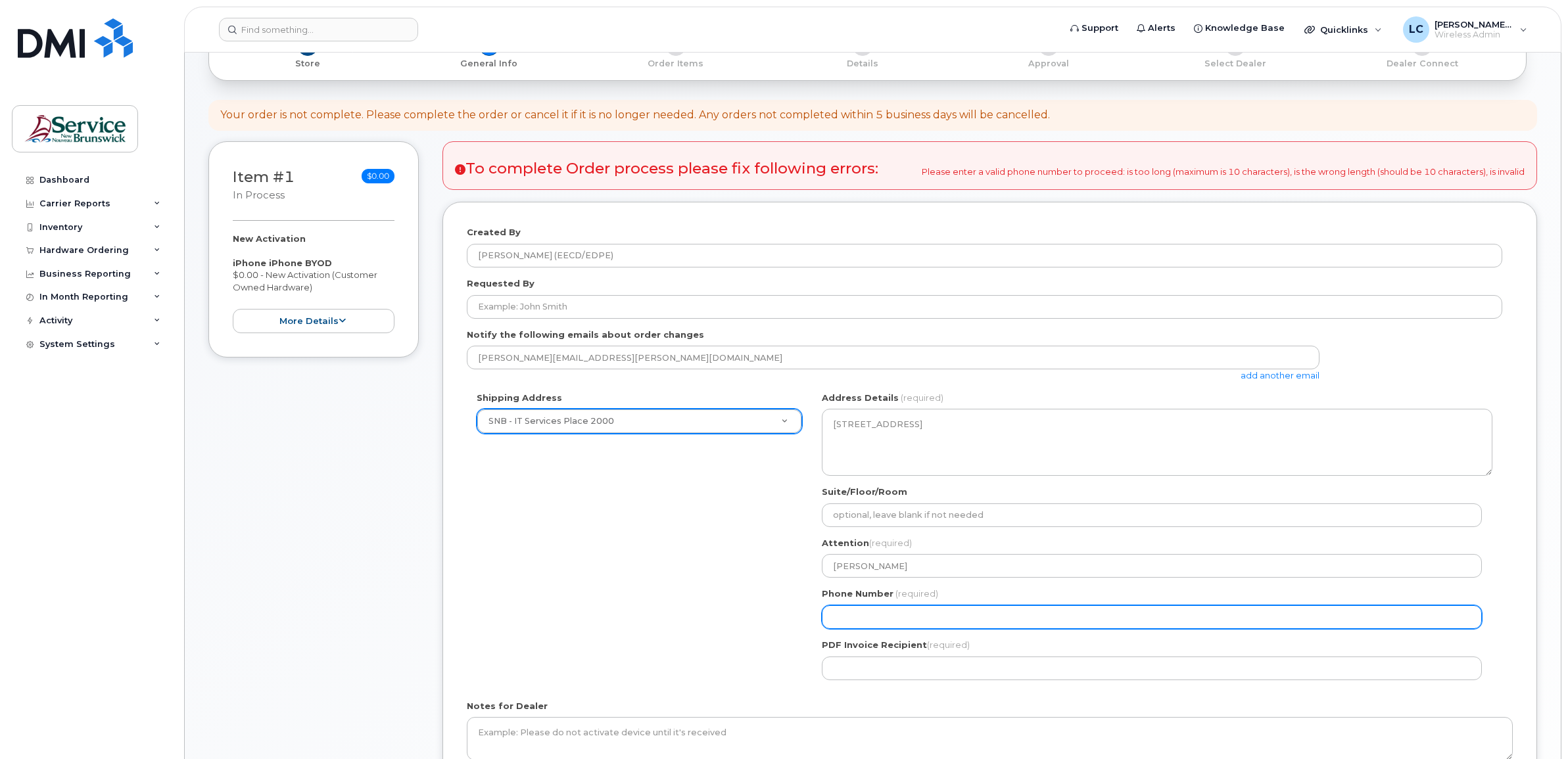
click at [958, 621] on input "Phone Number" at bounding box center [1151, 617] width 660 height 24
select select
type input "506470111"
select select
type input "5064701111"
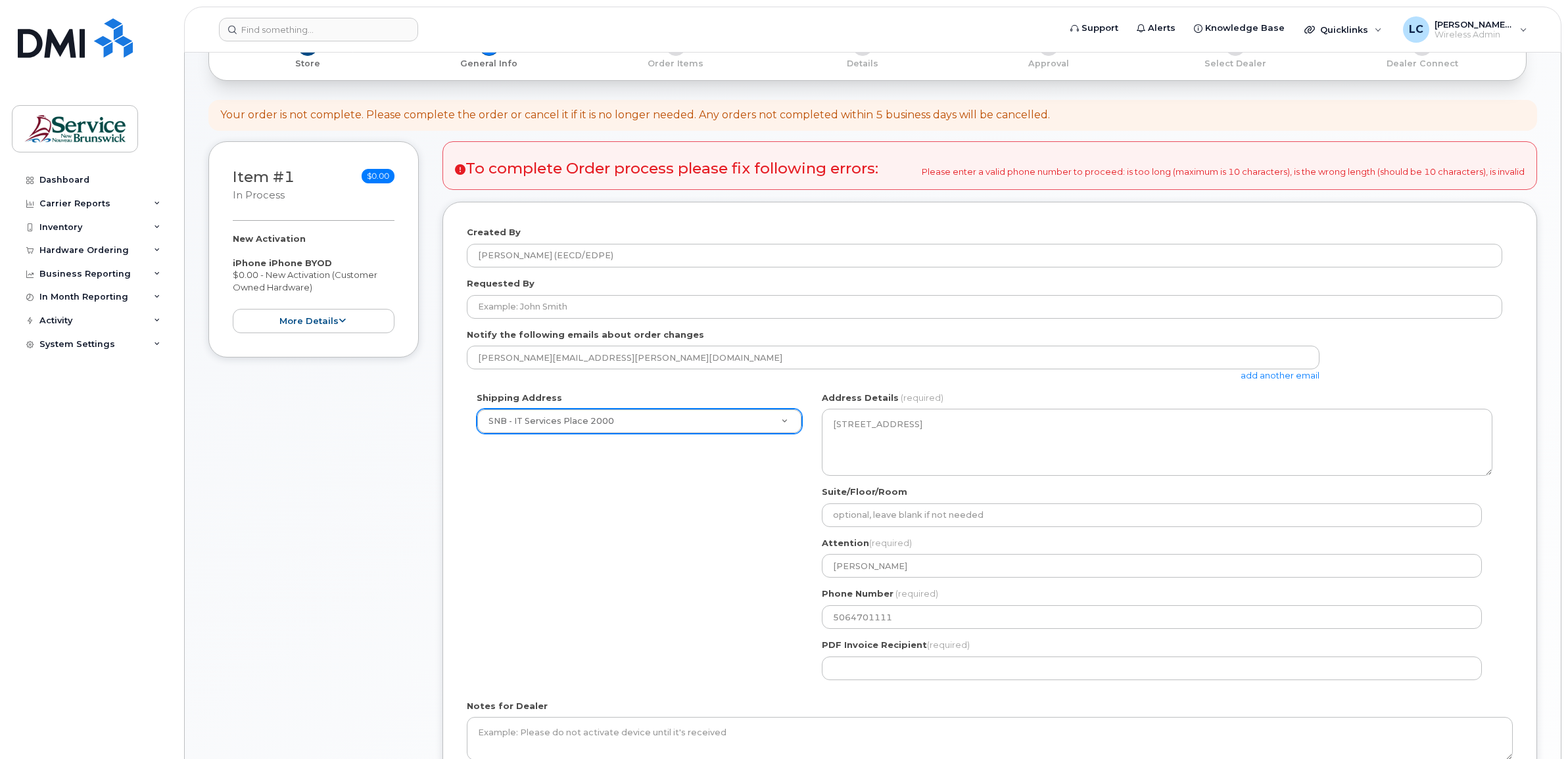
click at [802, 652] on div "Shipping Address SNB - IT Services Place 2000 New Address ASD-E Main Office ASD…" at bounding box center [984, 541] width 1035 height 299
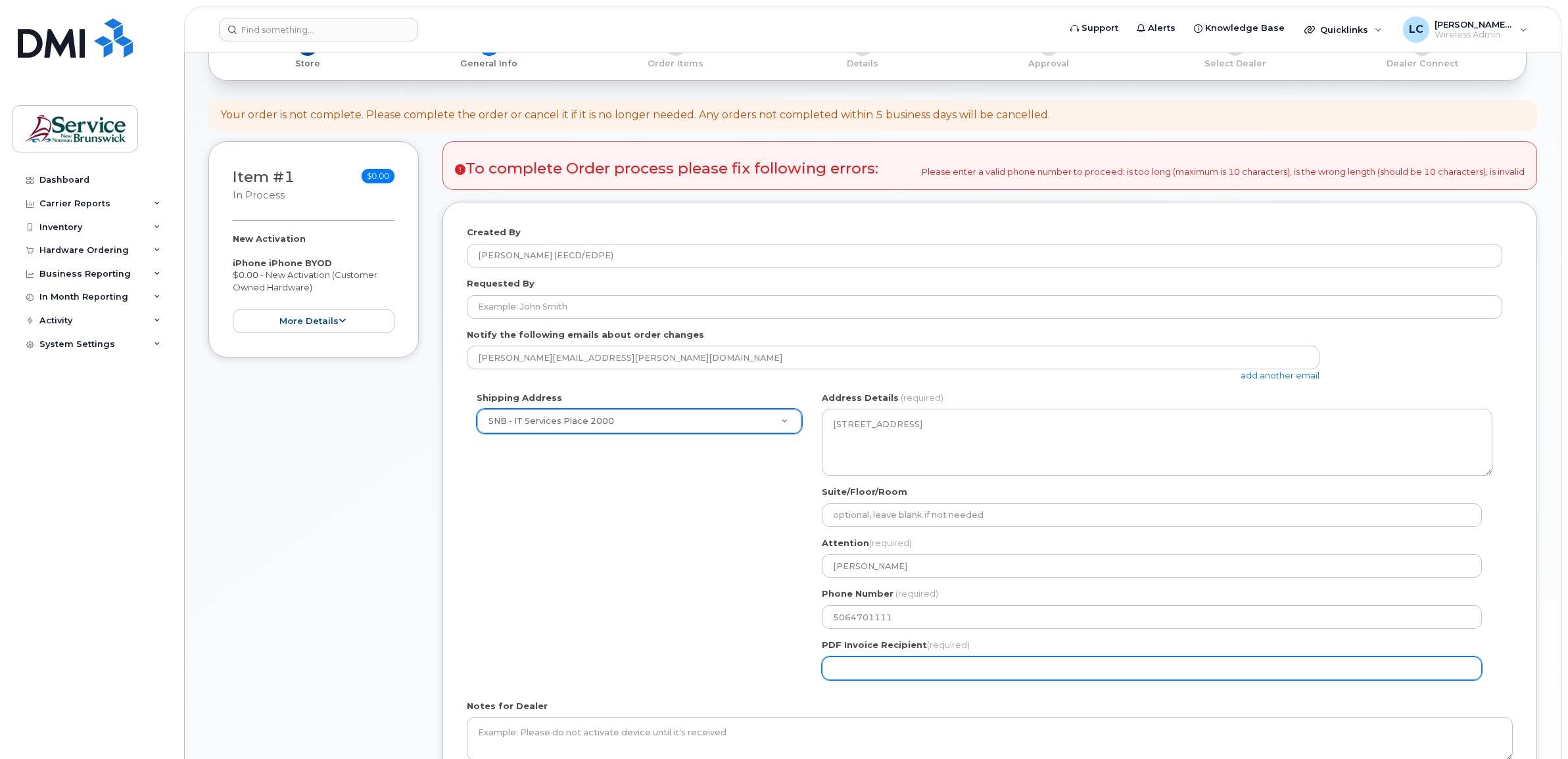
click at [889, 659] on input "PDF Invoice Recipient (required)" at bounding box center [1151, 668] width 660 height 24
type input "[PERSON_NAME][EMAIL_ADDRESS][PERSON_NAME][DOMAIN_NAME]"
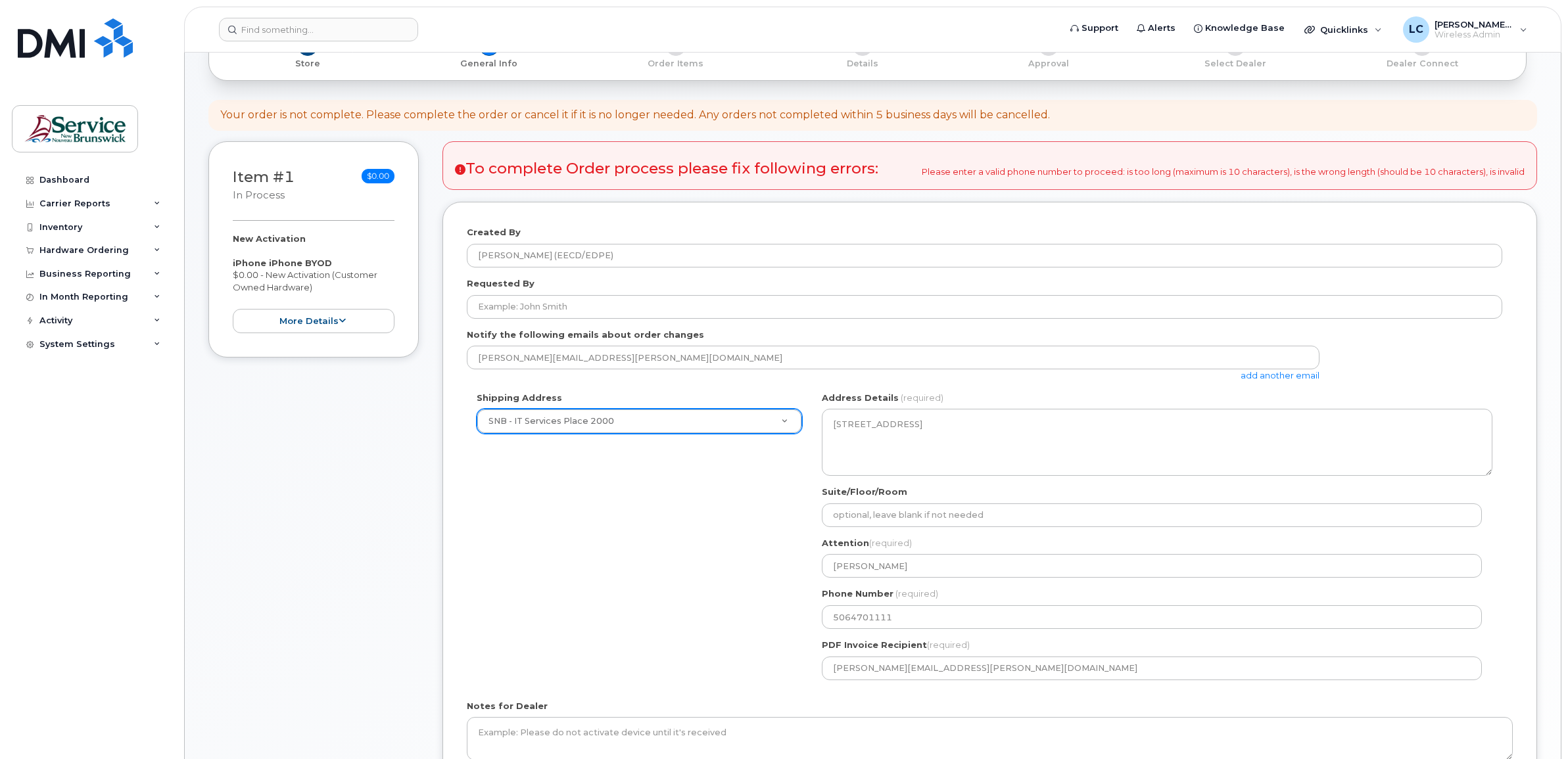
click at [715, 667] on div "Shipping Address SNB - IT Services Place 2000 New Address ASD-E Main Office ASD…" at bounding box center [984, 541] width 1035 height 299
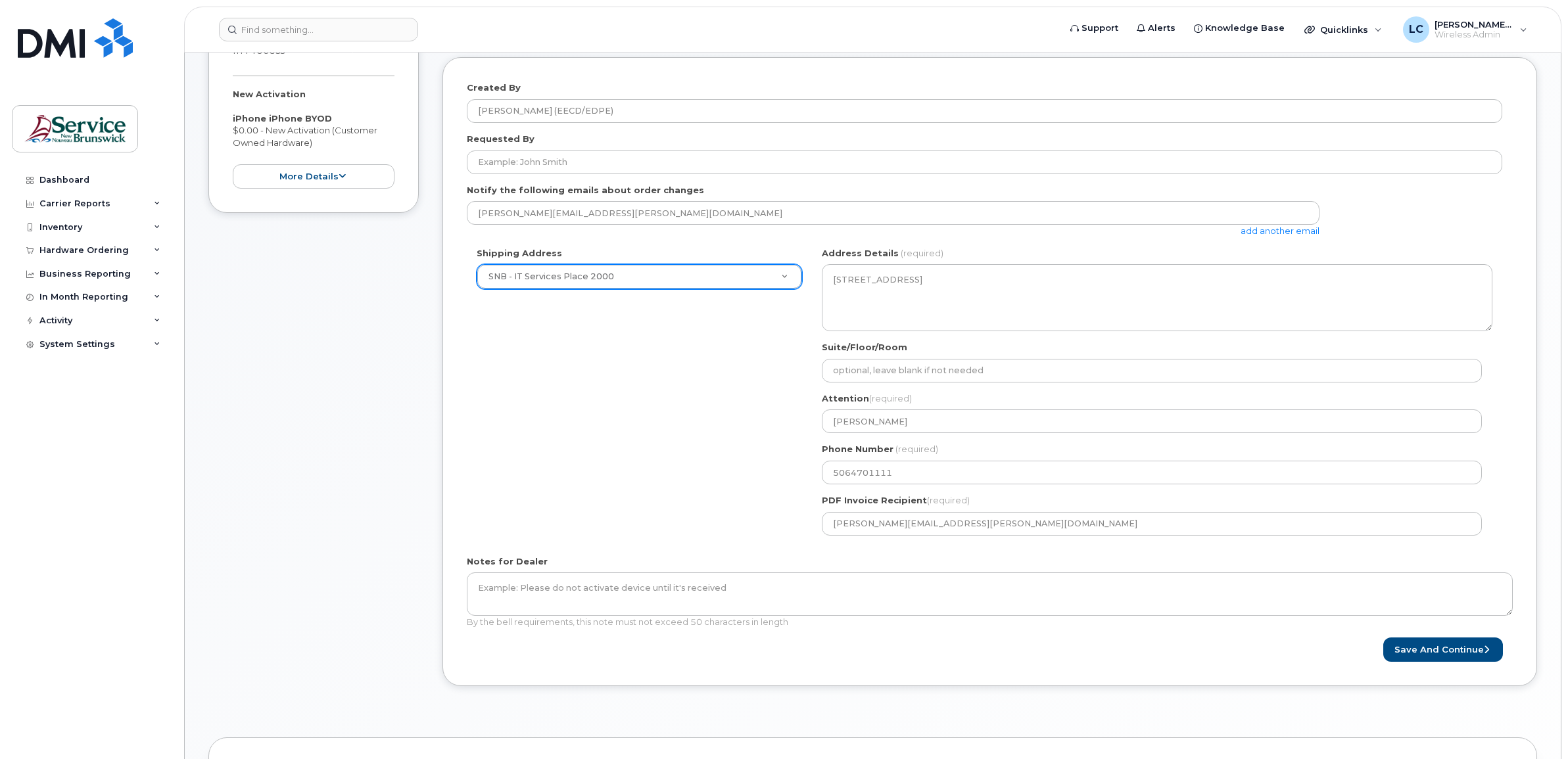
scroll to position [329, 0]
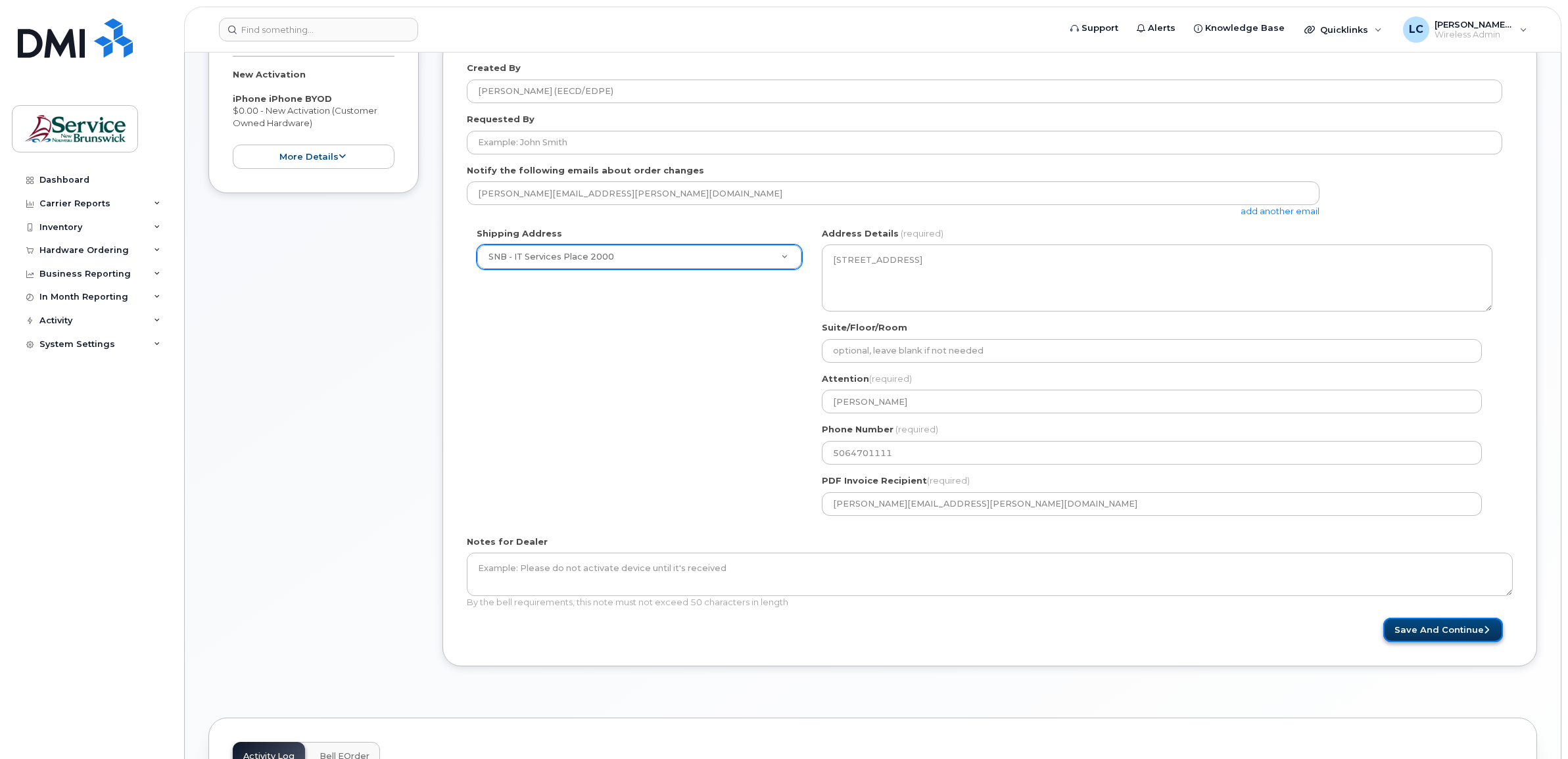
click at [1405, 625] on button "Save and Continue" at bounding box center [1443, 630] width 120 height 24
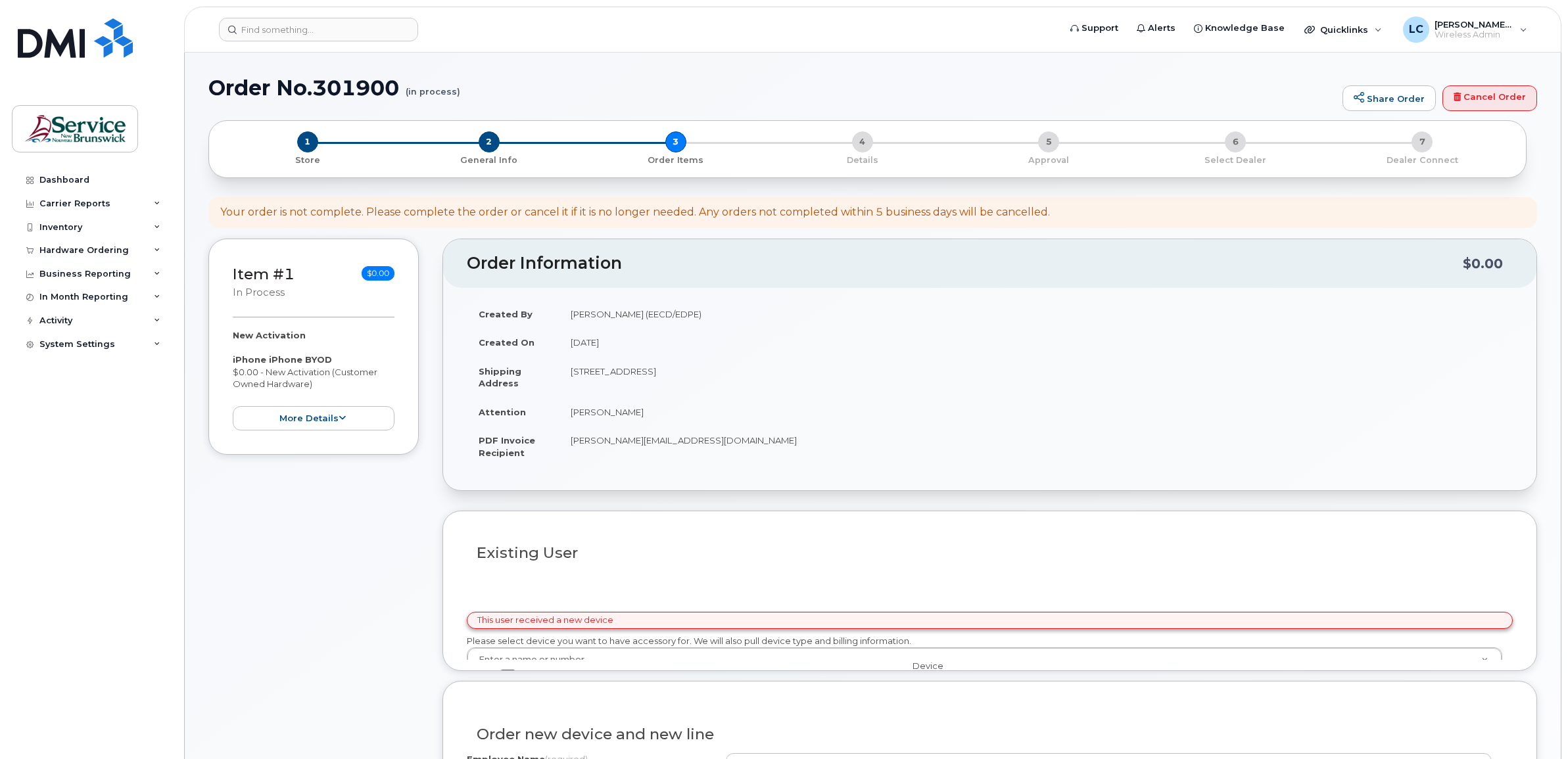
select select
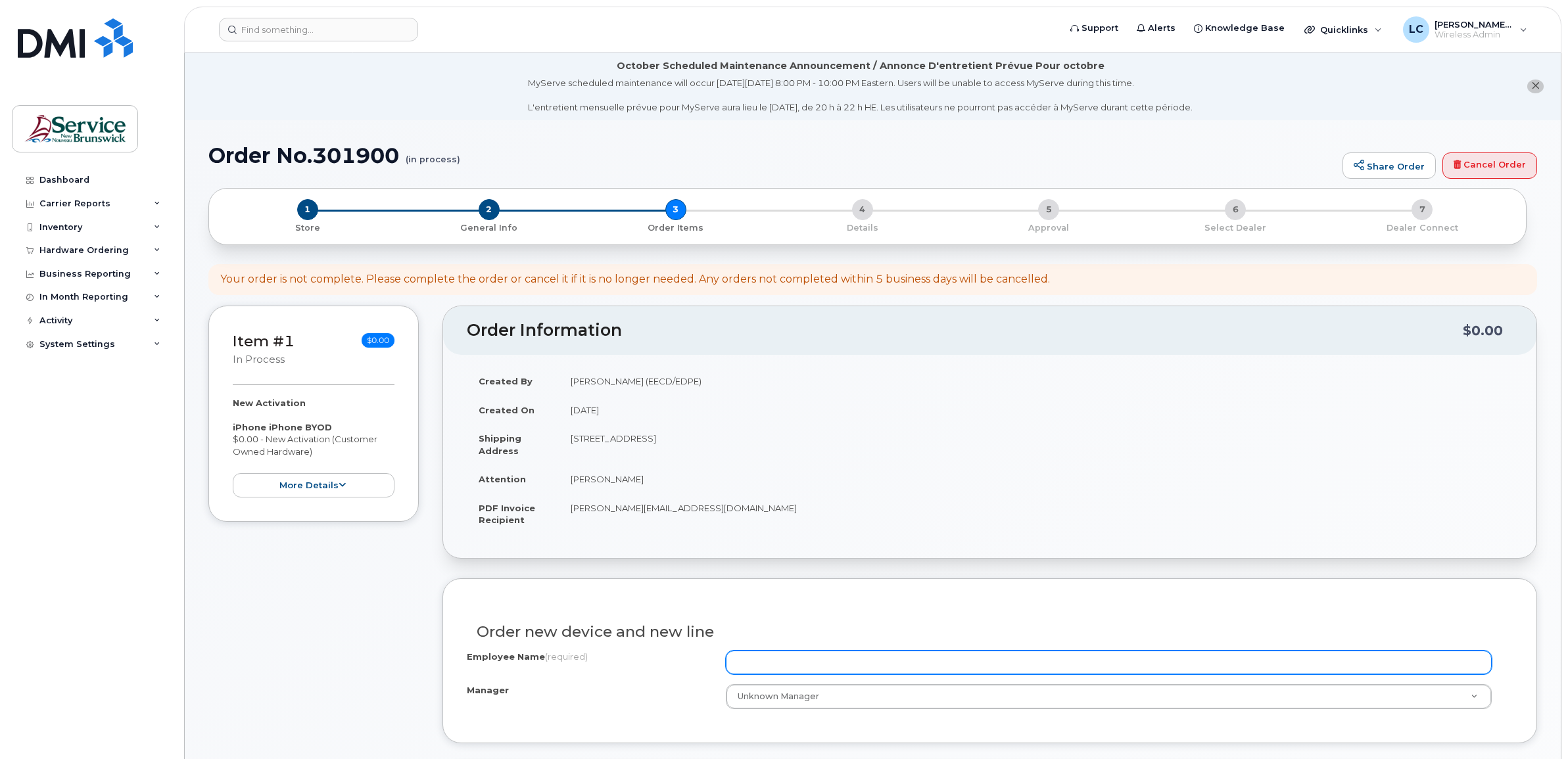
click at [790, 659] on input "Employee Name (required)" at bounding box center [1108, 662] width 766 height 24
type input "[PERSON_NAME]"
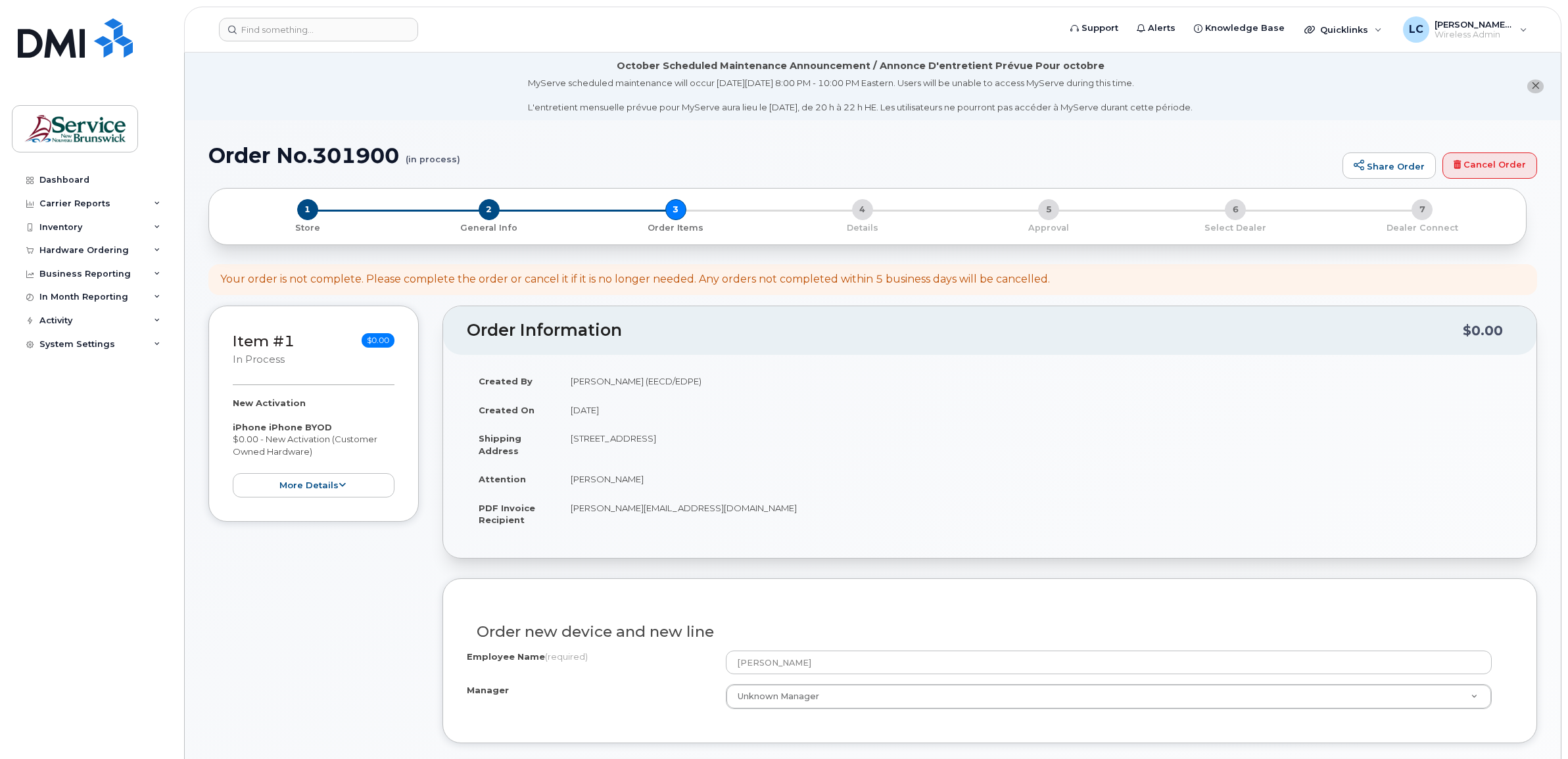
click at [672, 702] on div "Manager" at bounding box center [597, 692] width 259 height 18
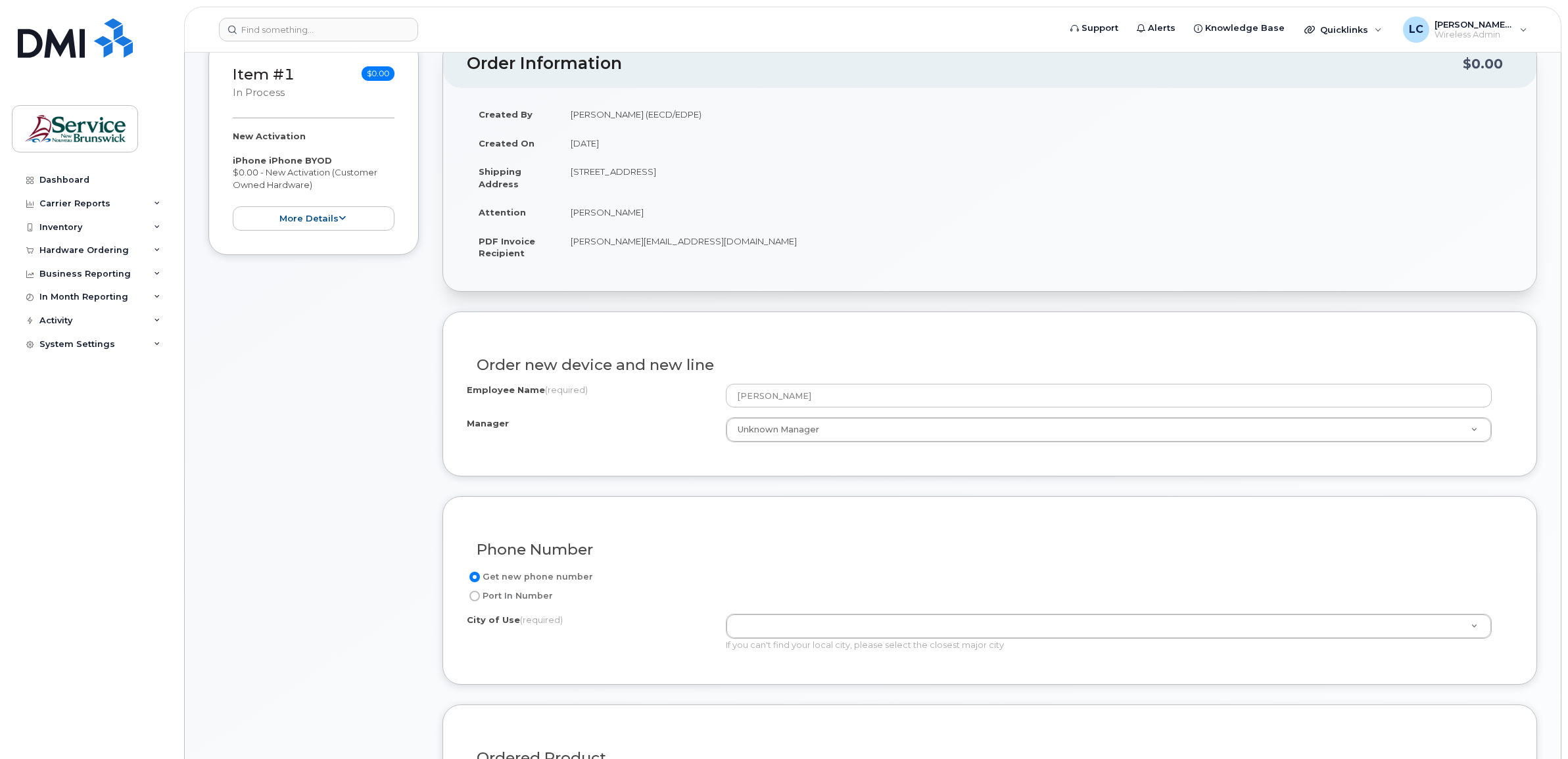
scroll to position [329, 0]
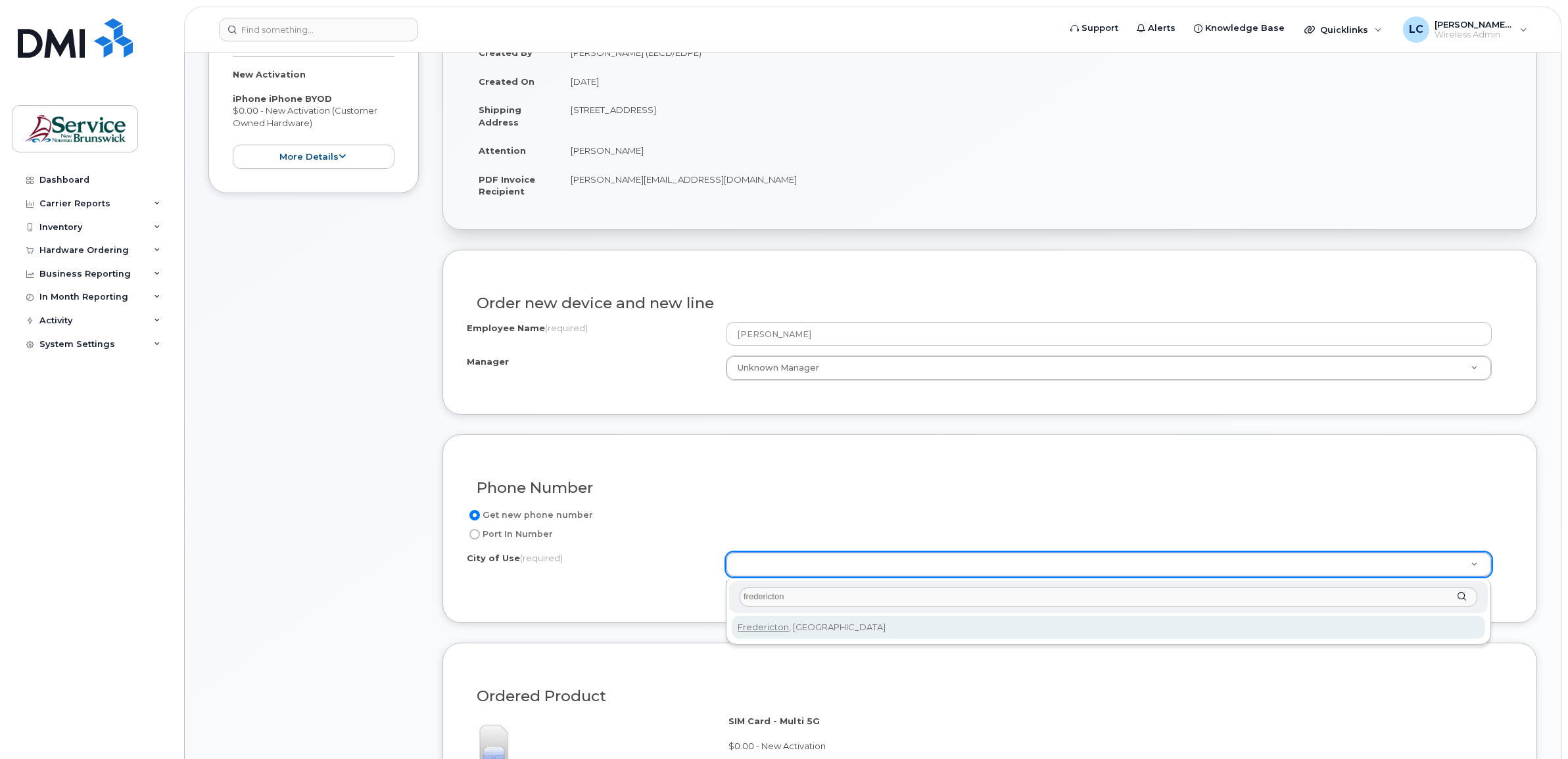
type input "fredericton"
type input "1578"
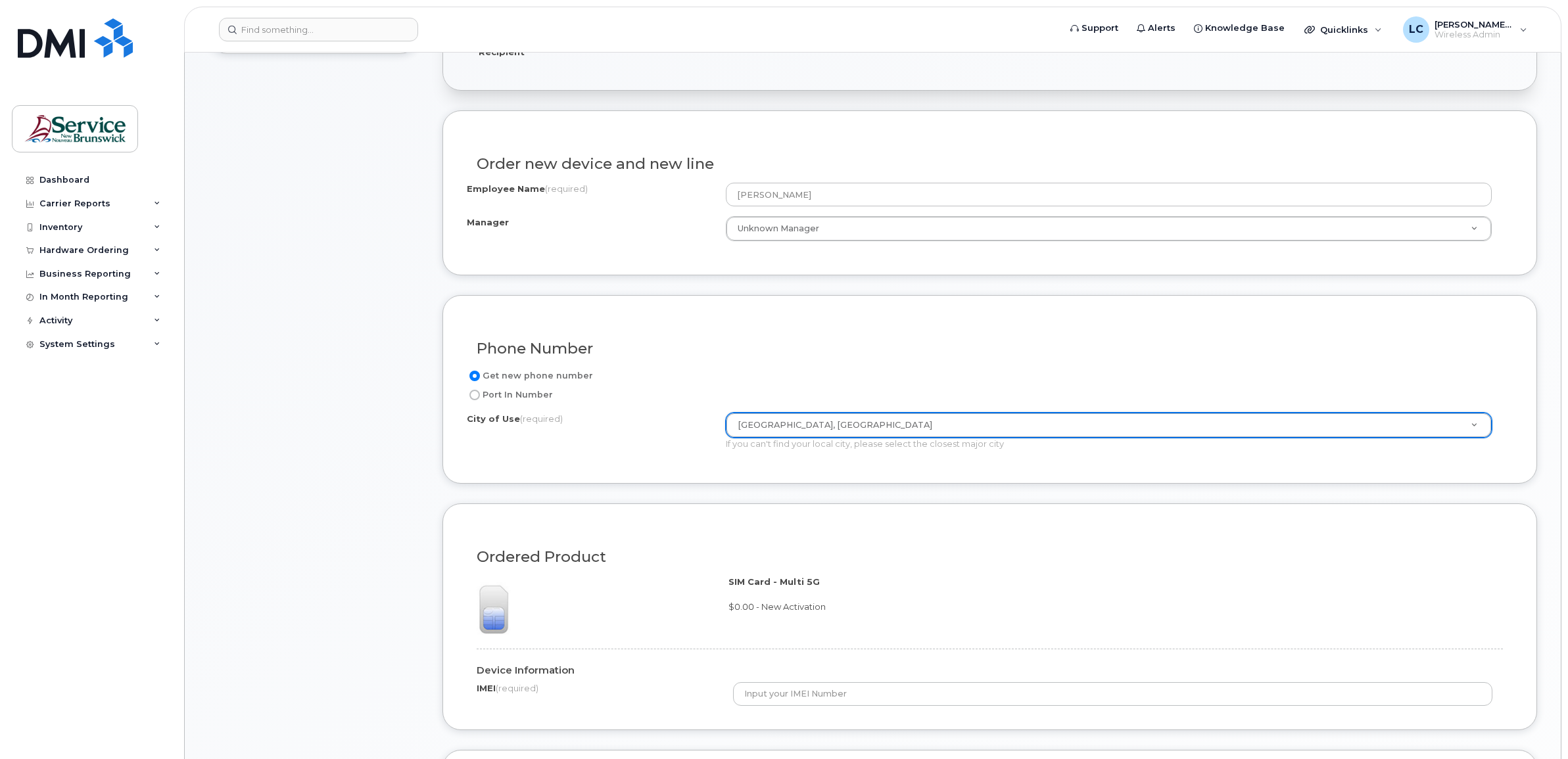
scroll to position [493, 0]
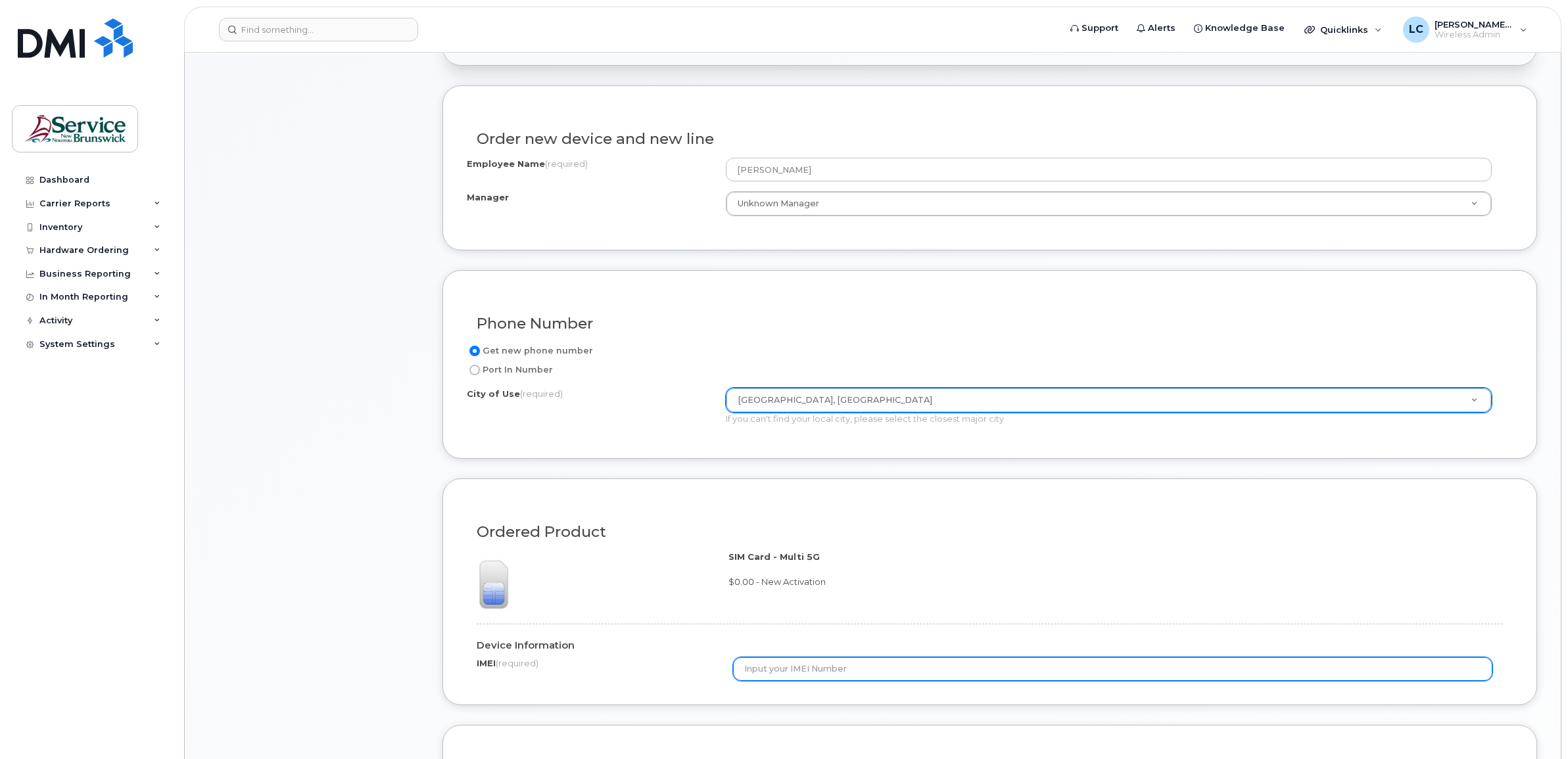
click at [814, 667] on input "text" at bounding box center [1112, 669] width 759 height 24
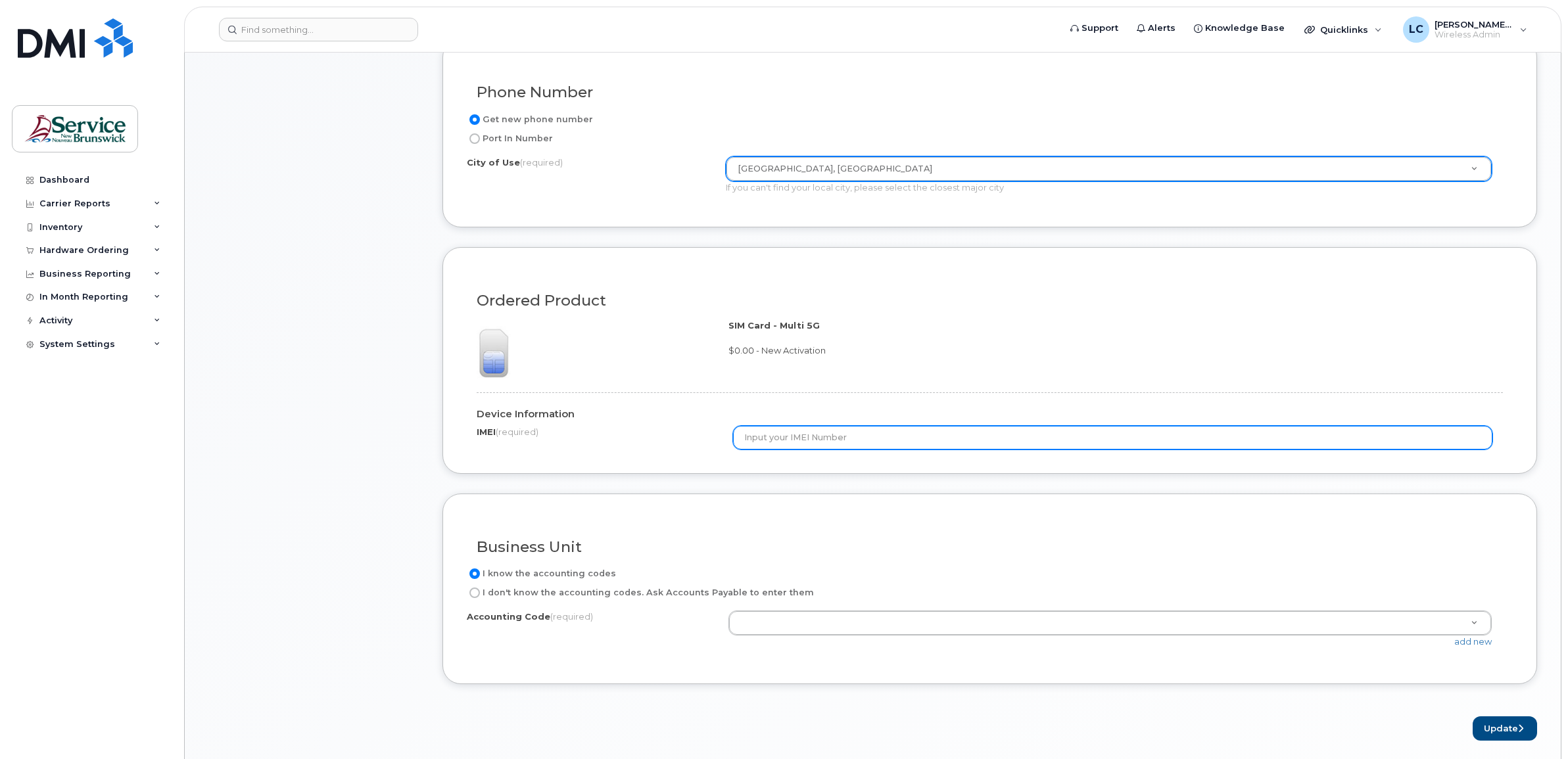
scroll to position [739, 0]
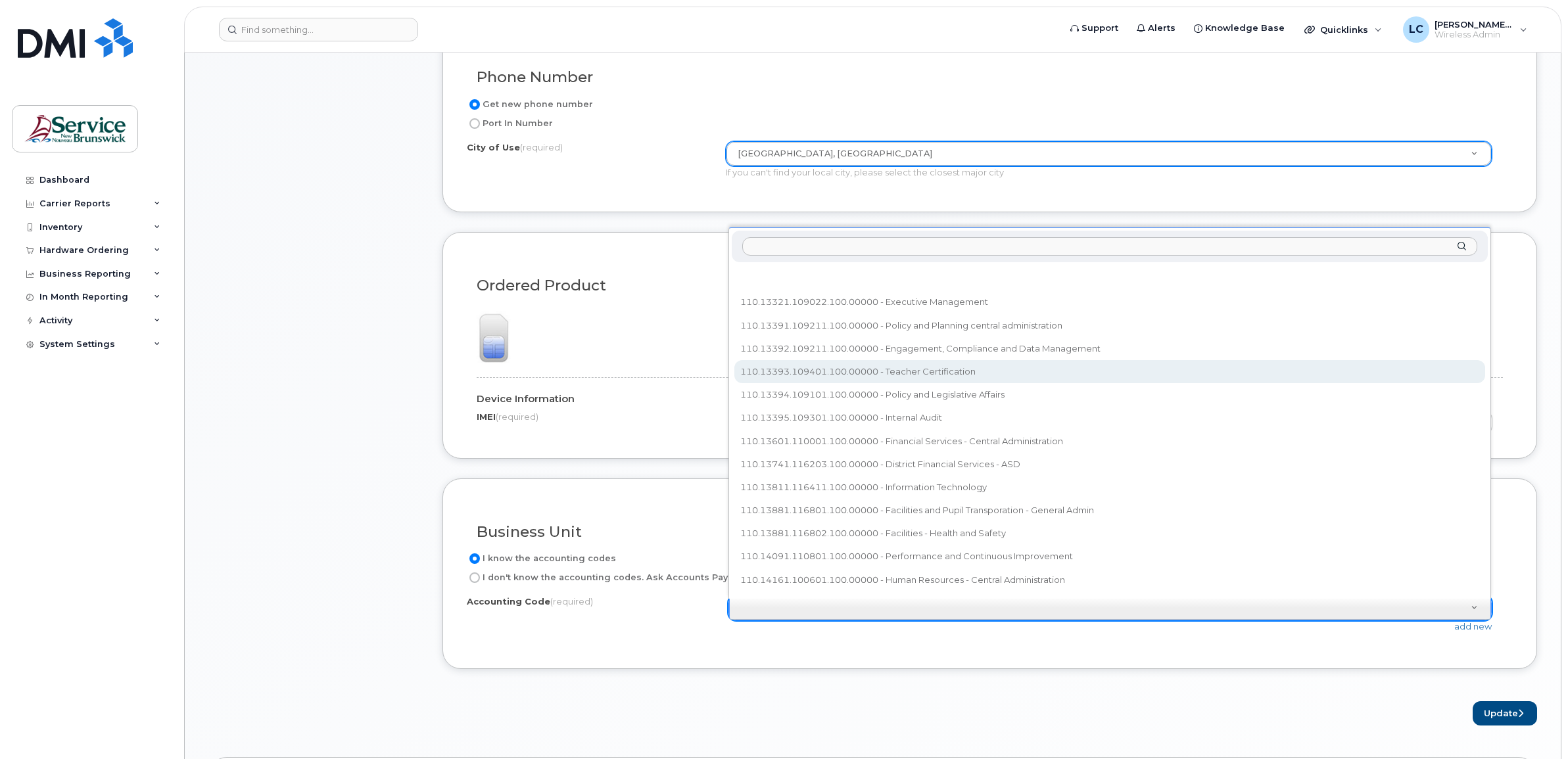
select select "110.13393.109401.100.00000"
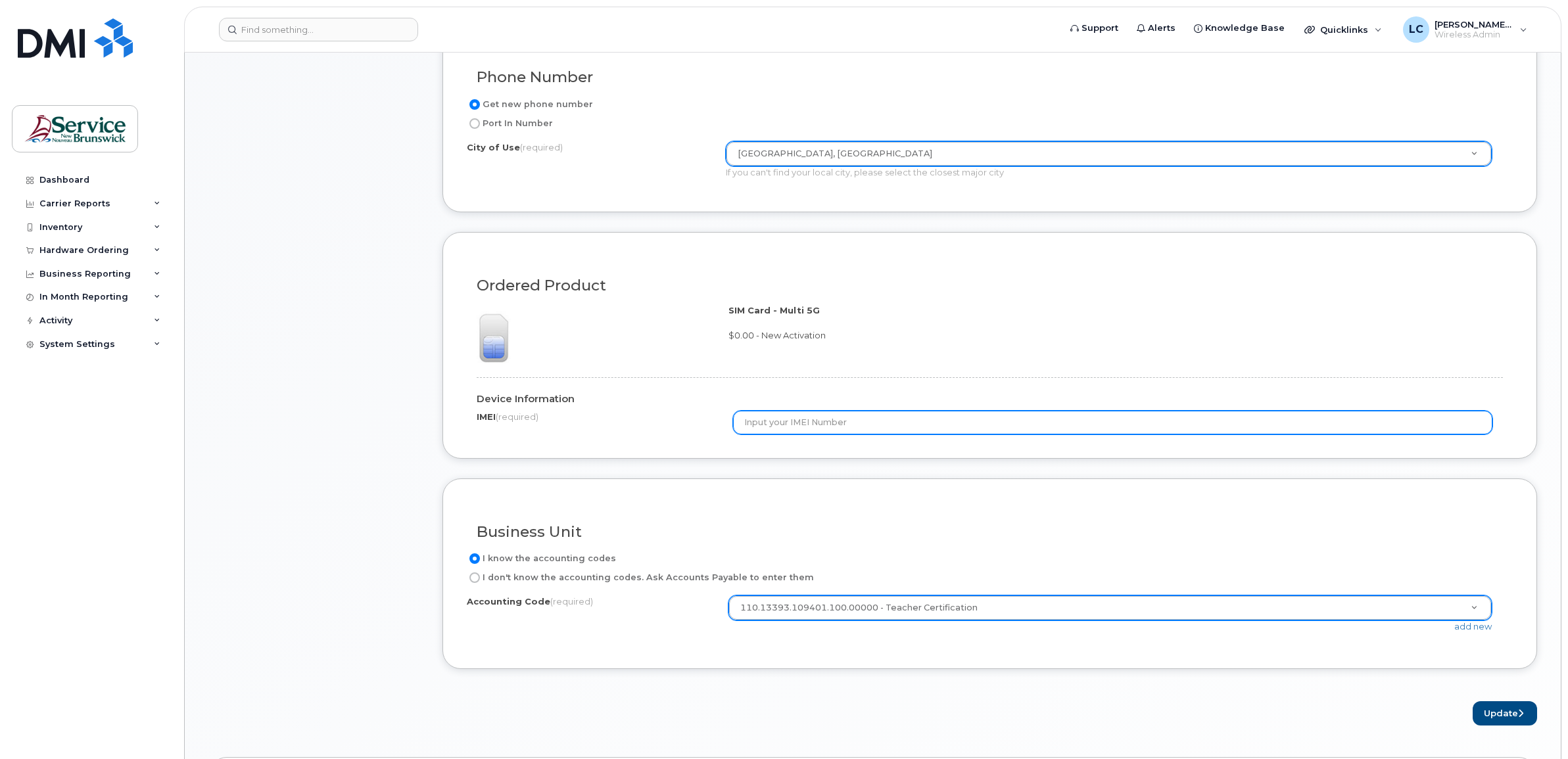
click at [908, 428] on input "text" at bounding box center [1112, 422] width 759 height 24
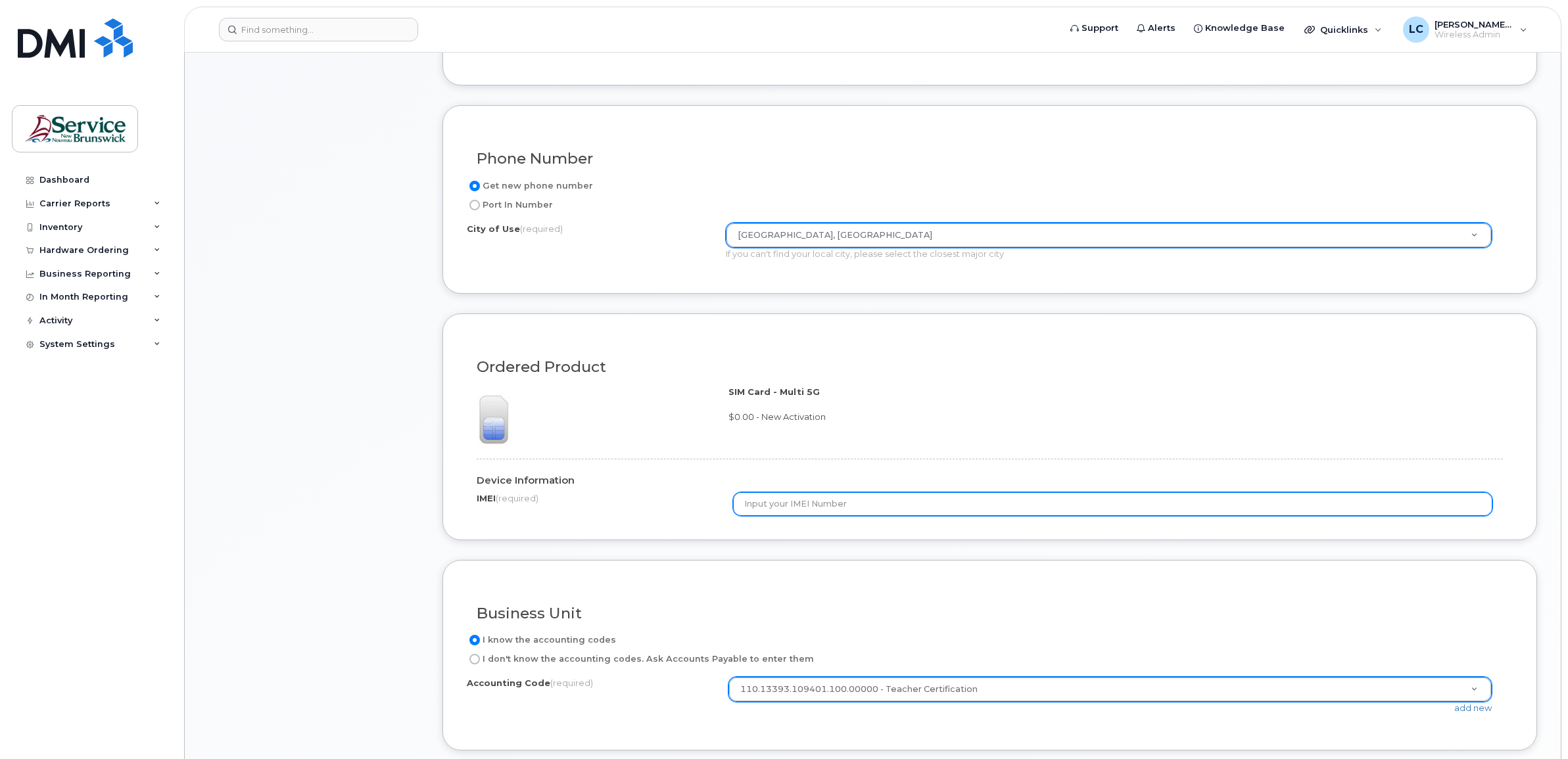
scroll to position [657, 0]
click at [809, 503] on input "text" at bounding box center [1112, 504] width 759 height 24
type input "35556894407787"
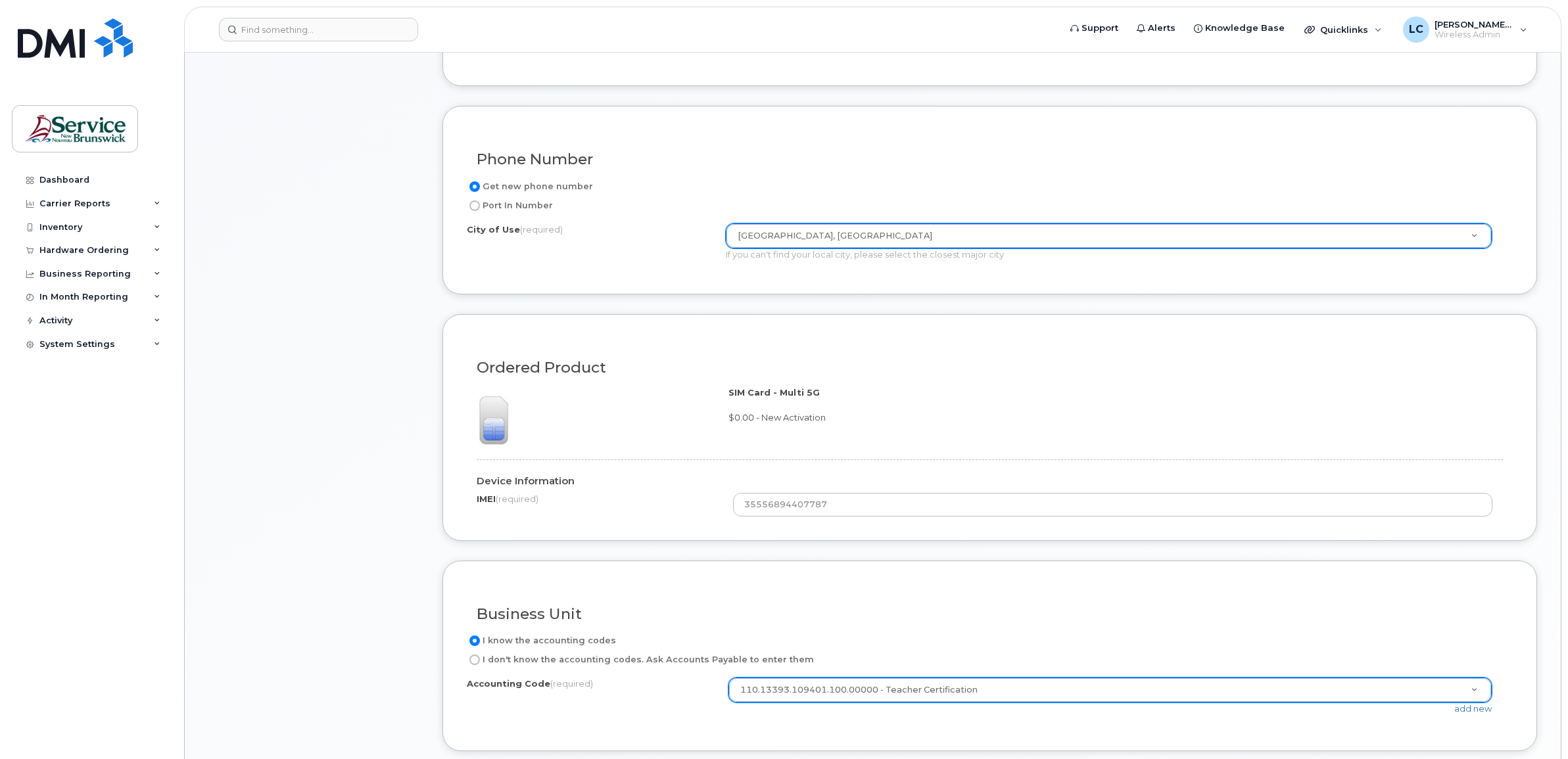
click at [1148, 531] on div "Ordered Product SIM Card - Multi 5G $0.00 - New Activation Device Information I…" at bounding box center [990, 427] width 1095 height 227
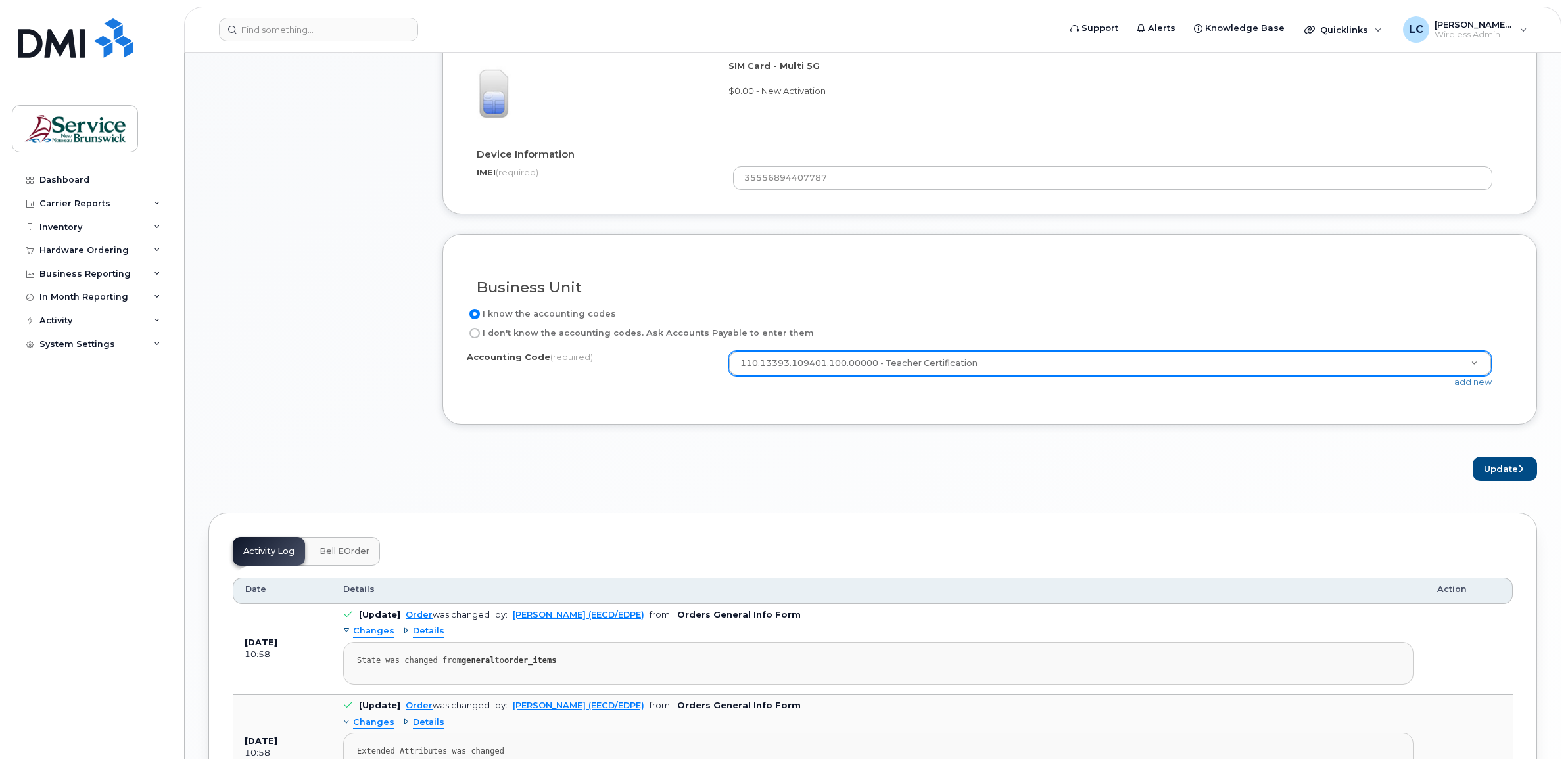
scroll to position [986, 0]
click at [1494, 467] on button "Update" at bounding box center [1505, 467] width 64 height 24
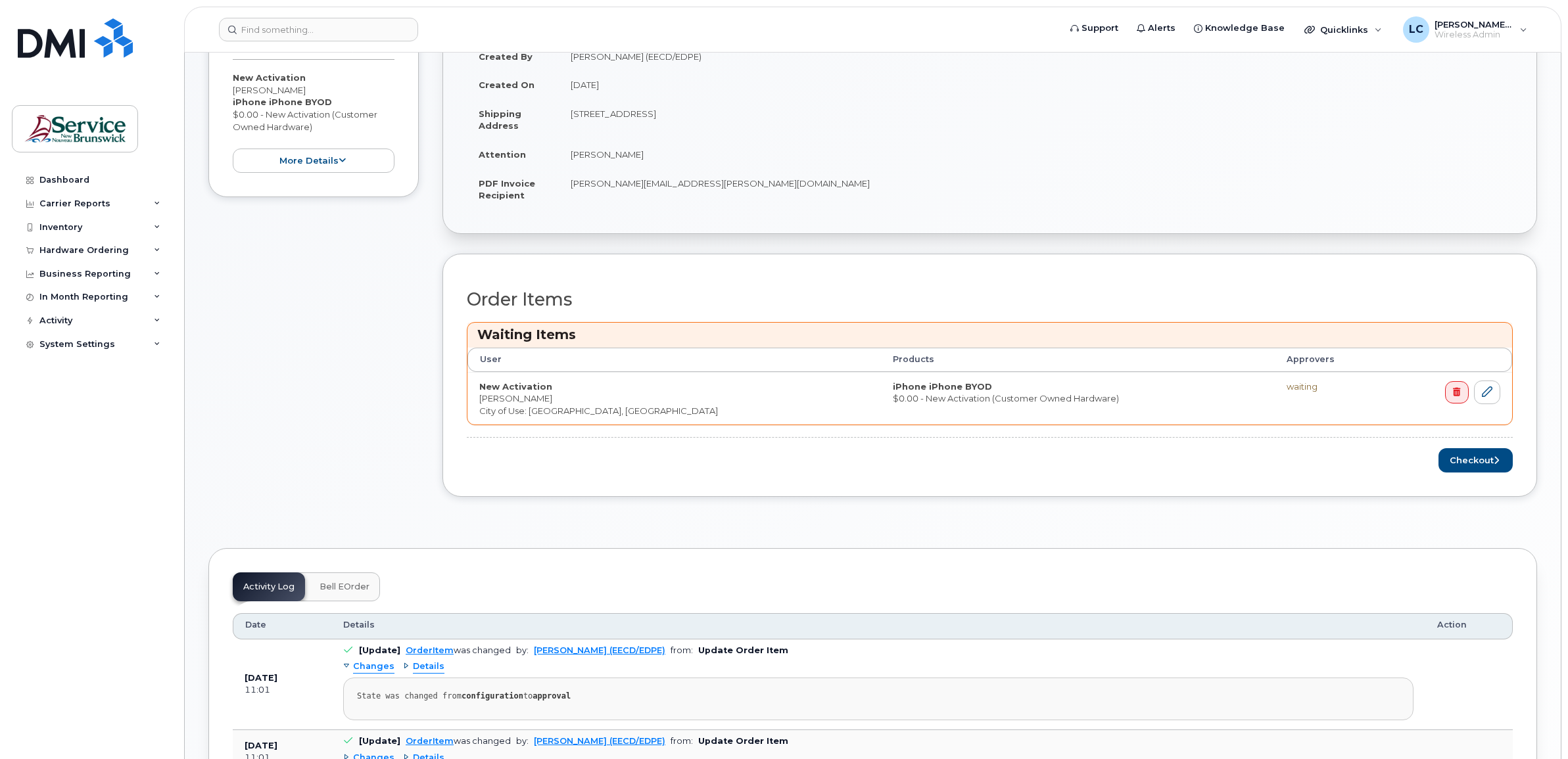
scroll to position [411, 0]
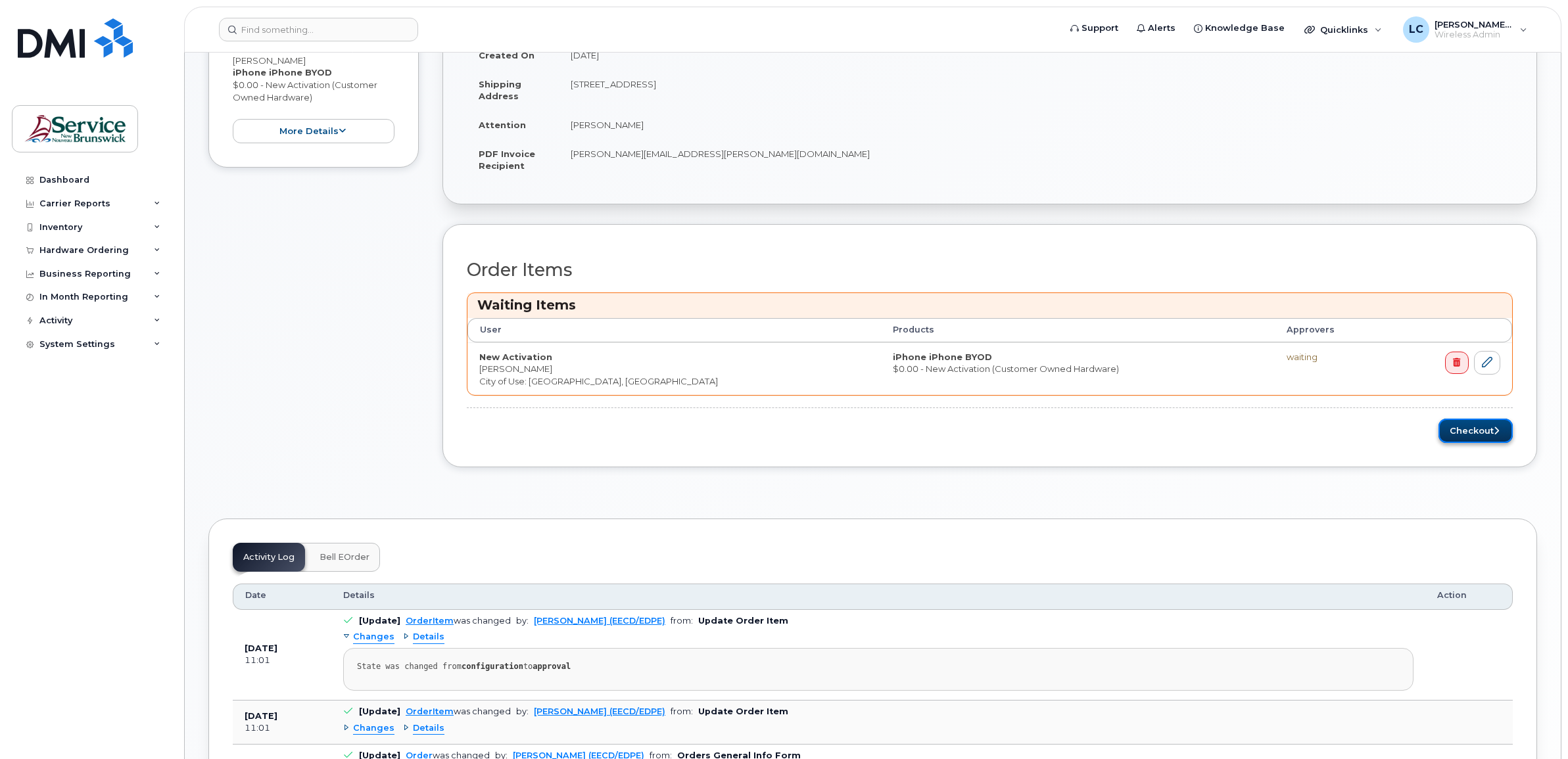
click at [1468, 427] on button "Checkout" at bounding box center [1476, 431] width 74 height 24
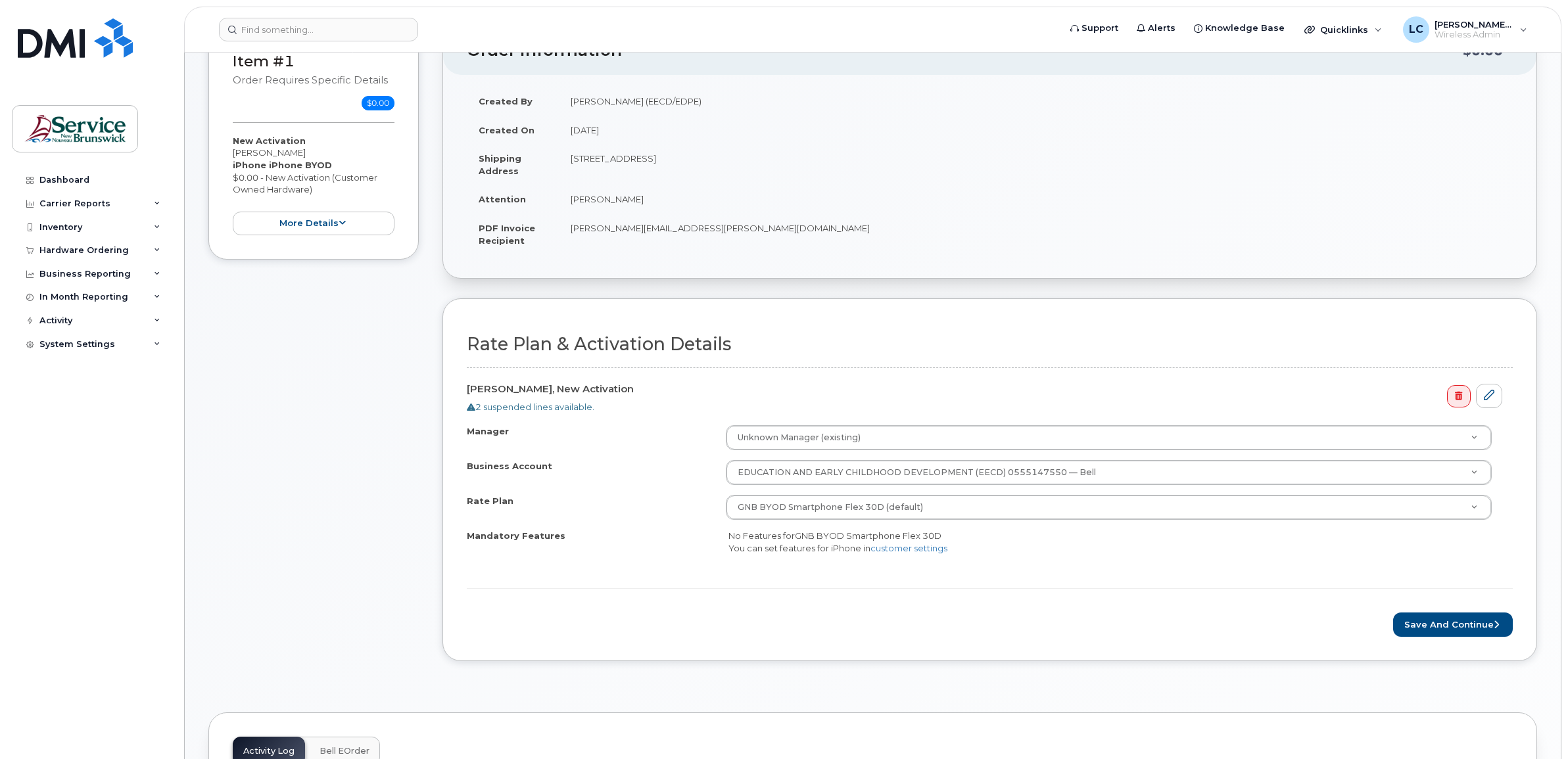
scroll to position [329, 0]
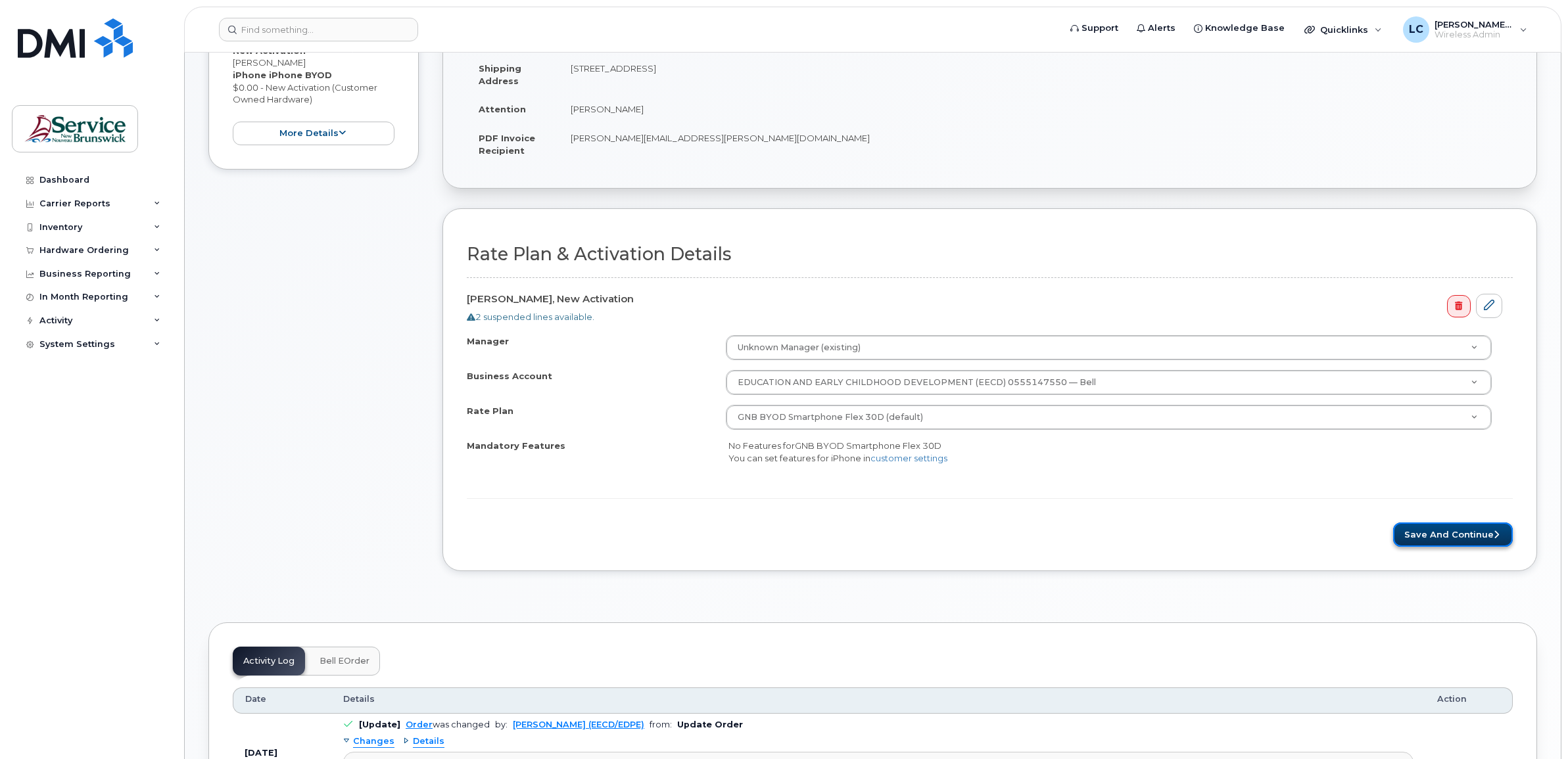
click at [1465, 533] on button "Save and Continue" at bounding box center [1453, 535] width 120 height 24
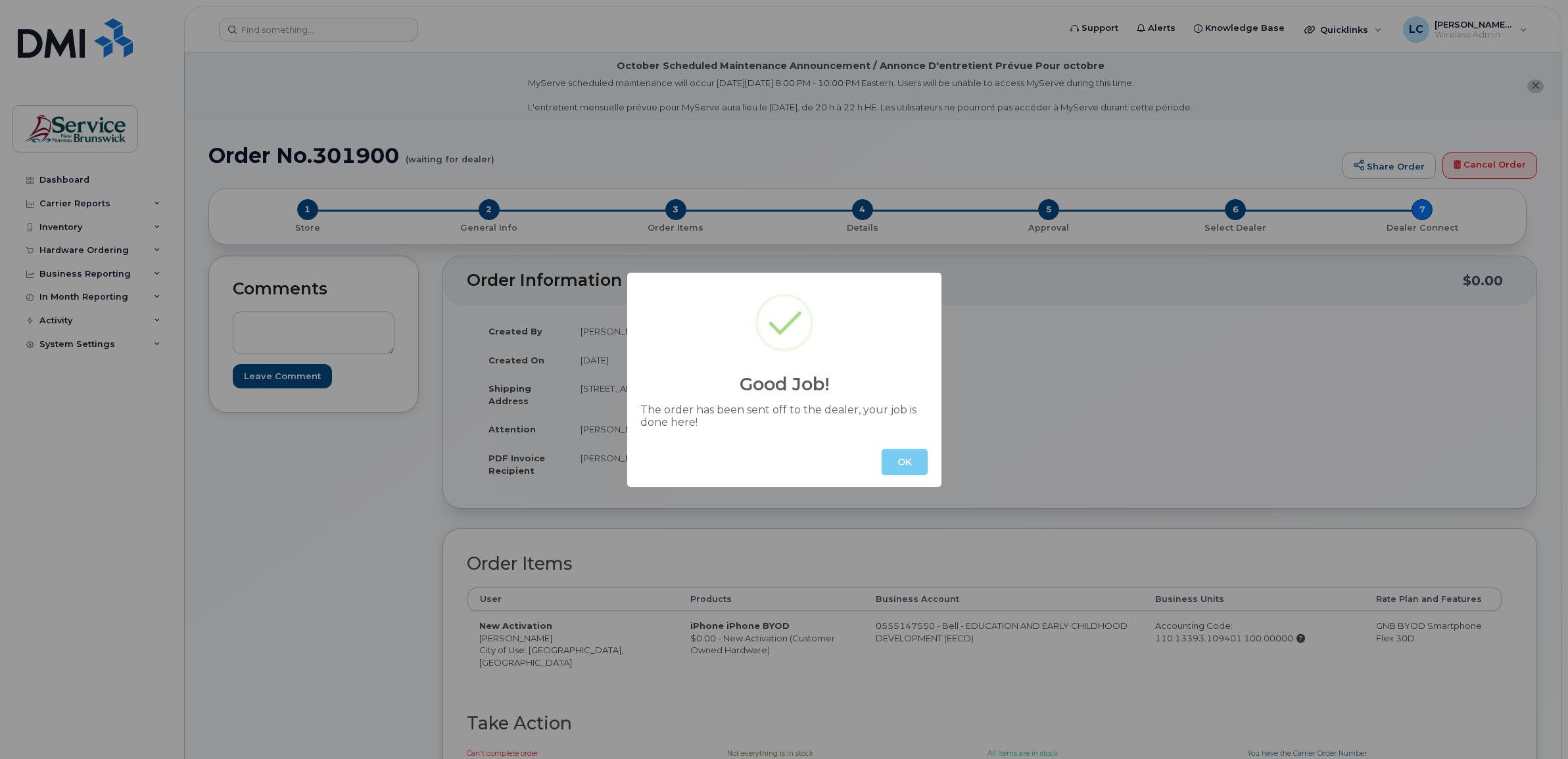
click at [906, 464] on button "OK" at bounding box center [905, 462] width 46 height 26
